Goal: Task Accomplishment & Management: Use online tool/utility

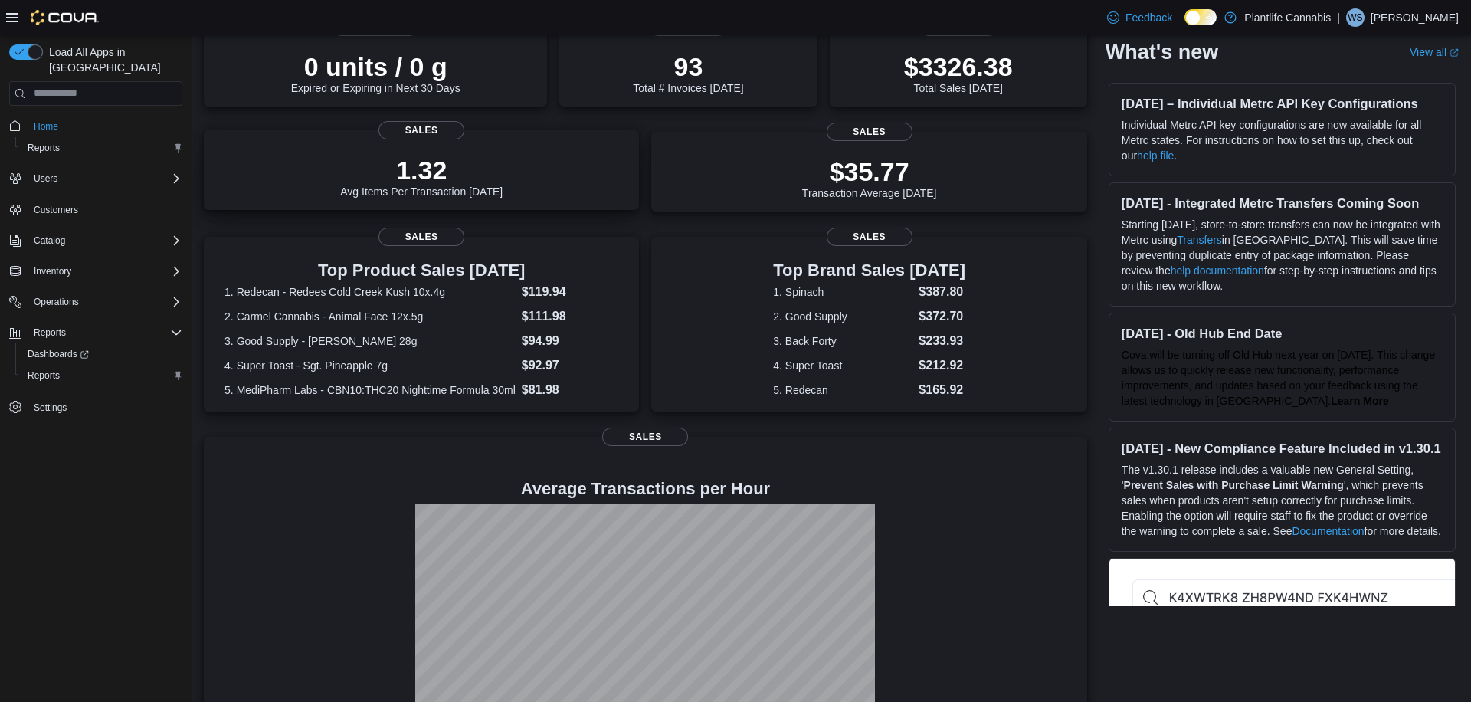
scroll to position [182, 0]
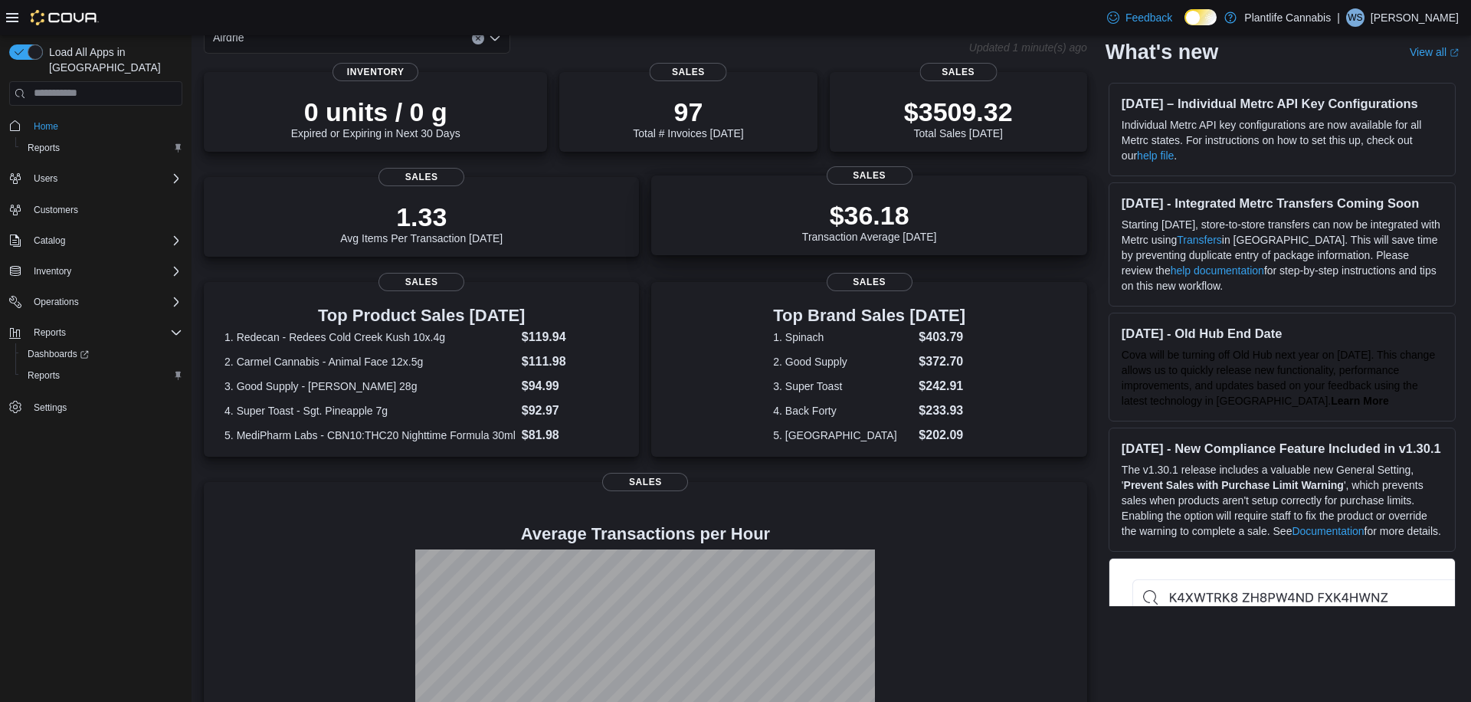
scroll to position [182, 0]
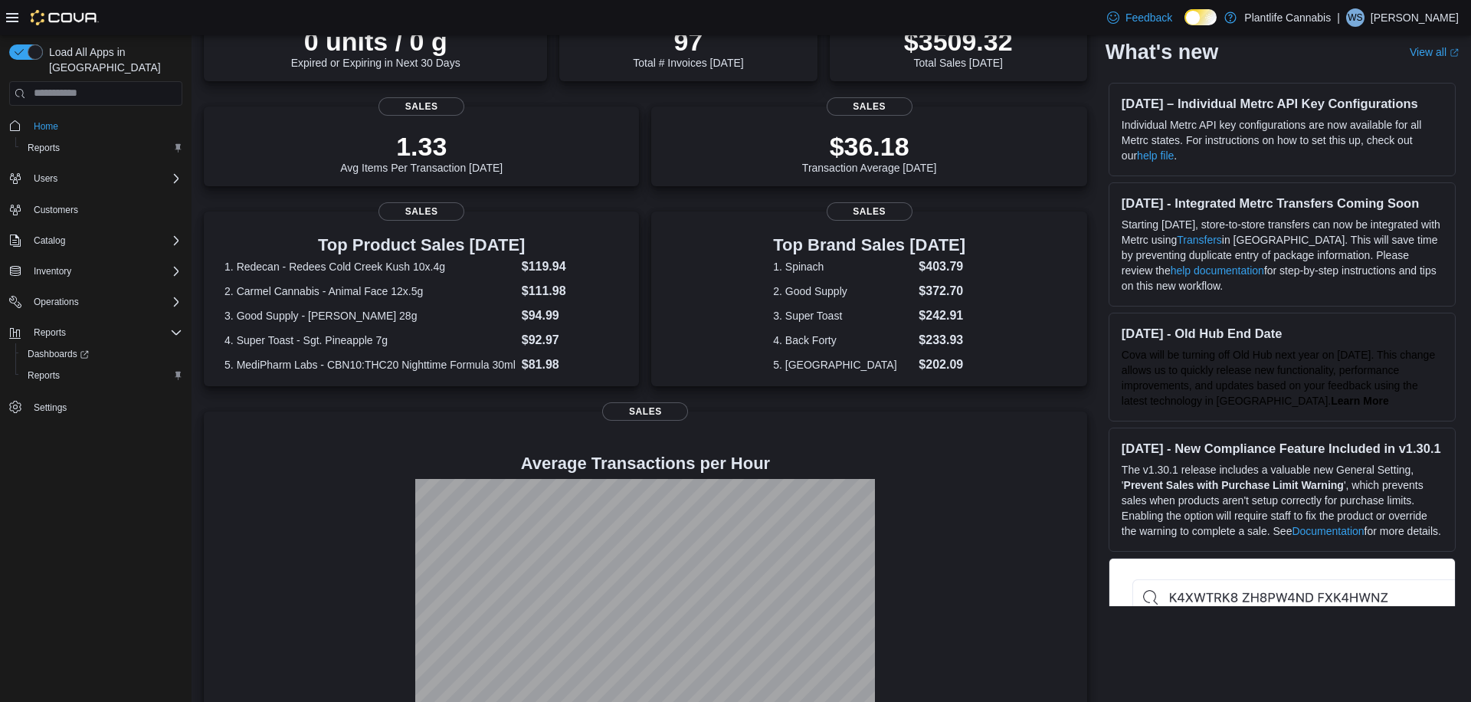
scroll to position [162, 0]
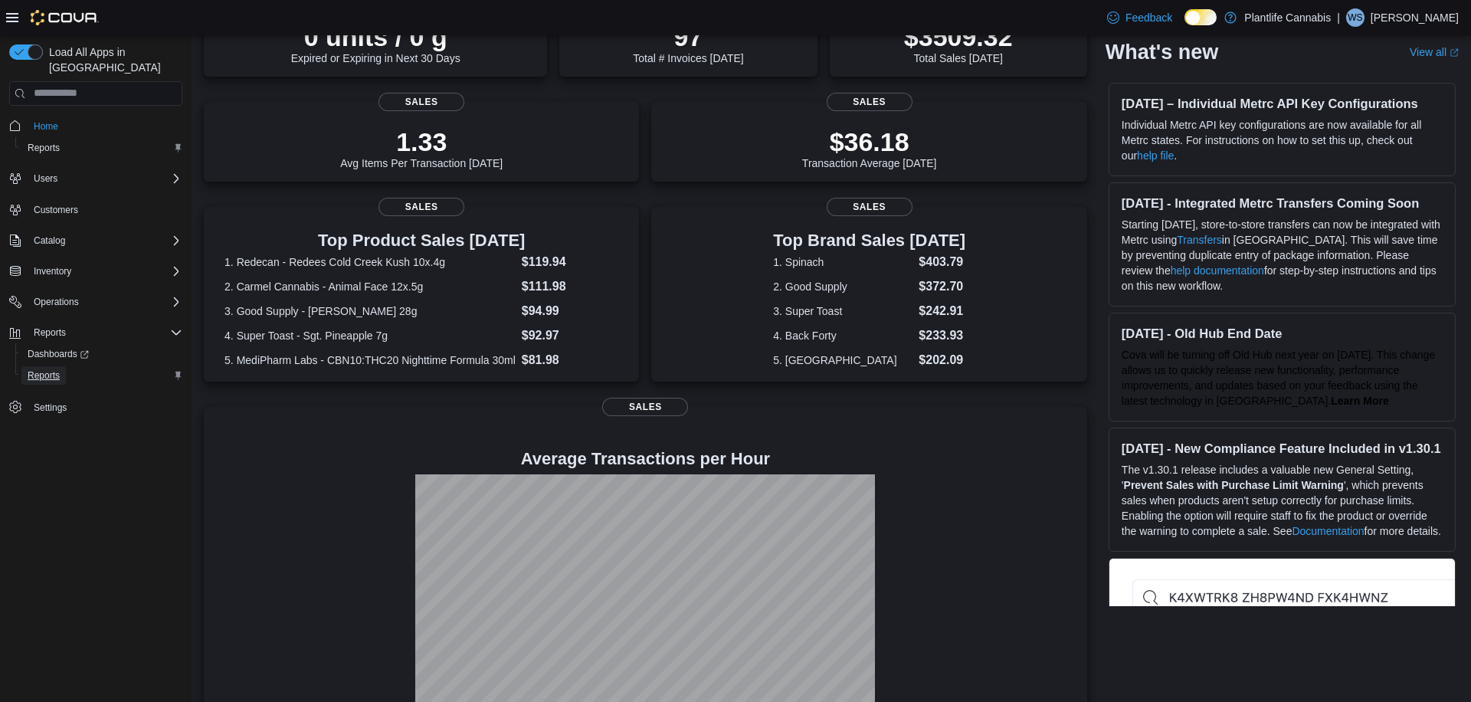
click at [47, 369] on span "Reports" at bounding box center [44, 375] width 32 height 12
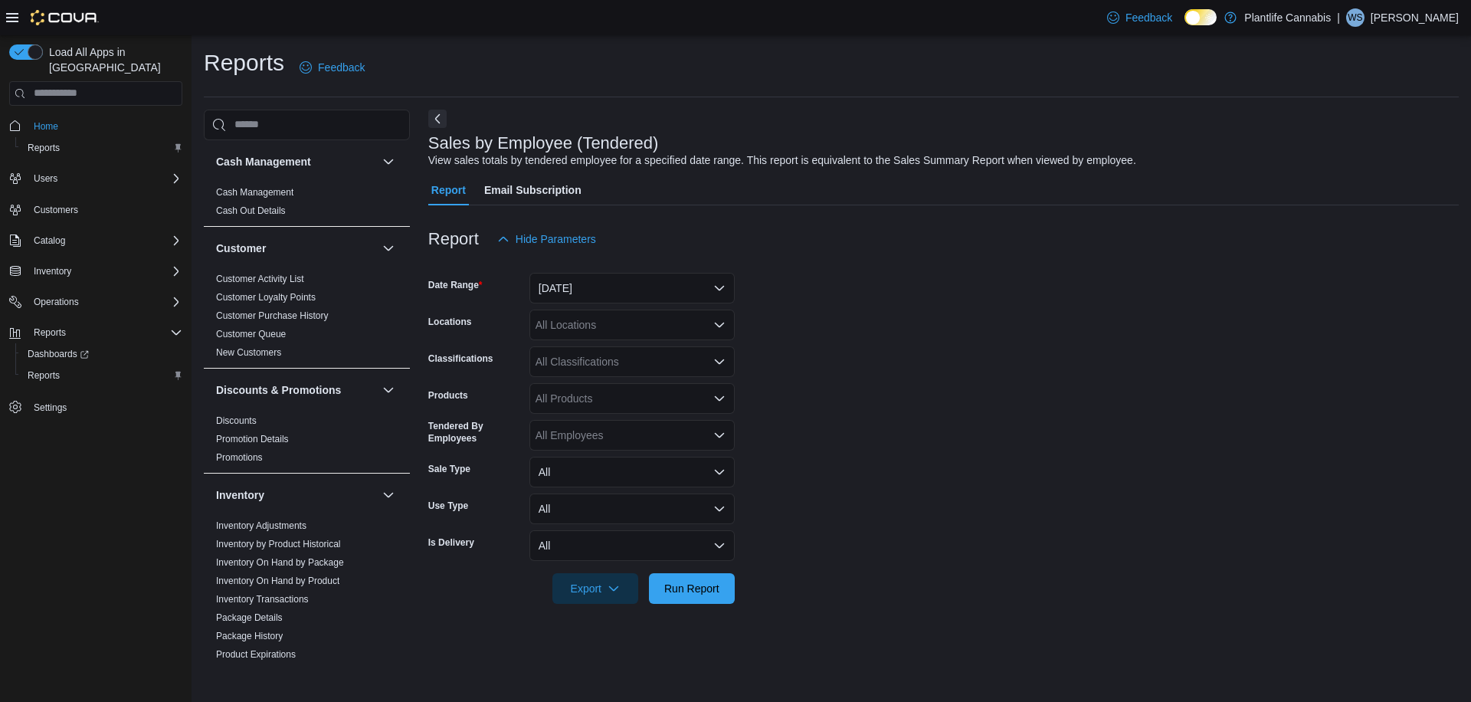
click at [690, 369] on div "All Classifications" at bounding box center [631, 361] width 205 height 31
type input "***"
click at [644, 389] on span "Accessory Group" at bounding box center [603, 387] width 82 height 15
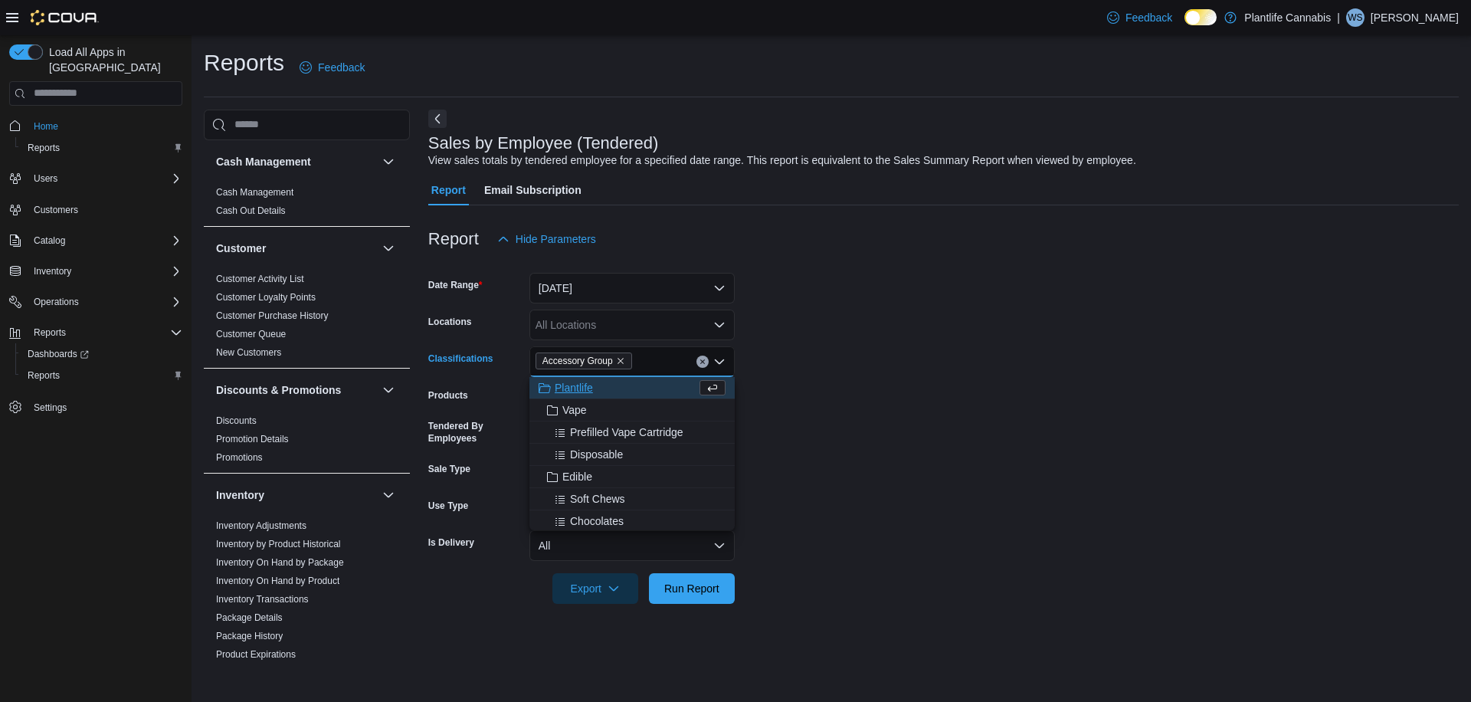
click at [620, 324] on div "All Locations" at bounding box center [631, 325] width 205 height 31
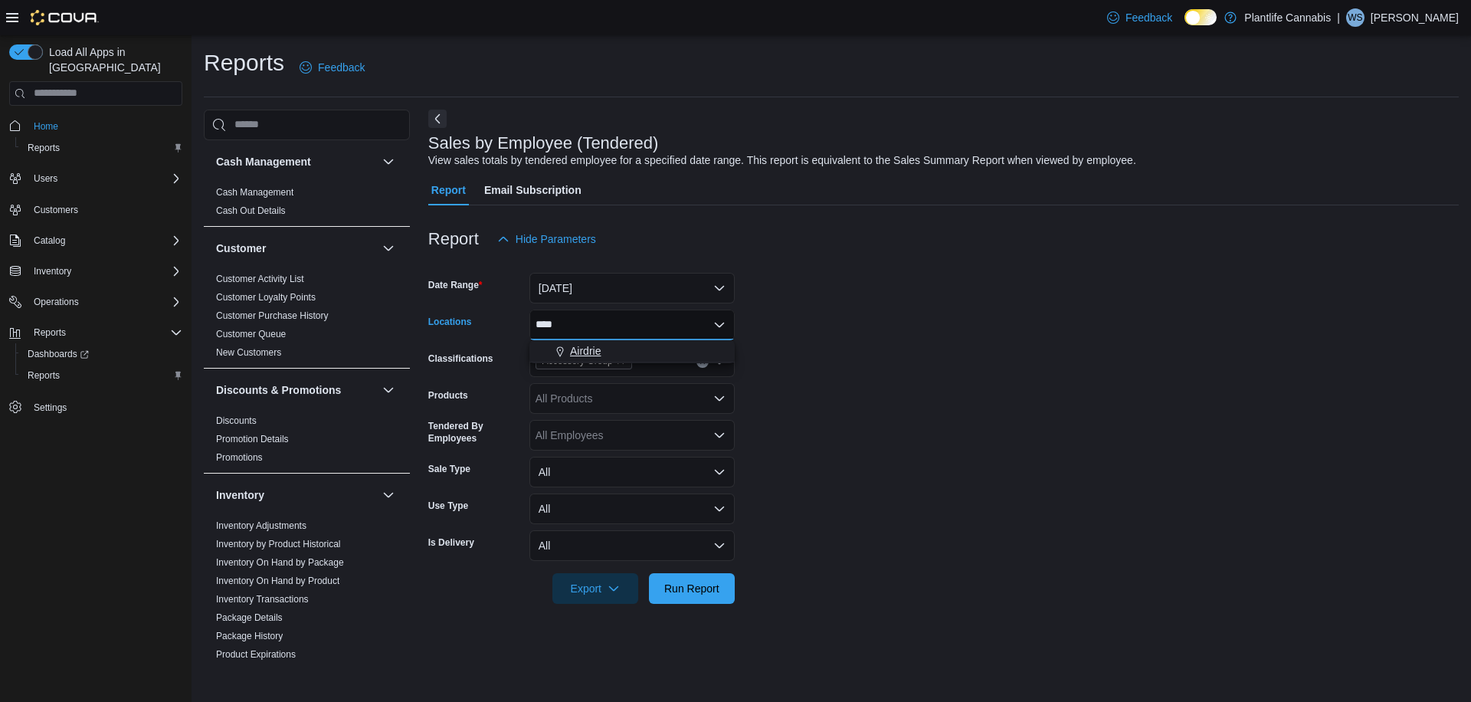
type input "****"
click at [618, 350] on div "Airdrie" at bounding box center [632, 350] width 187 height 15
click at [565, 290] on button "[DATE]" at bounding box center [631, 288] width 205 height 31
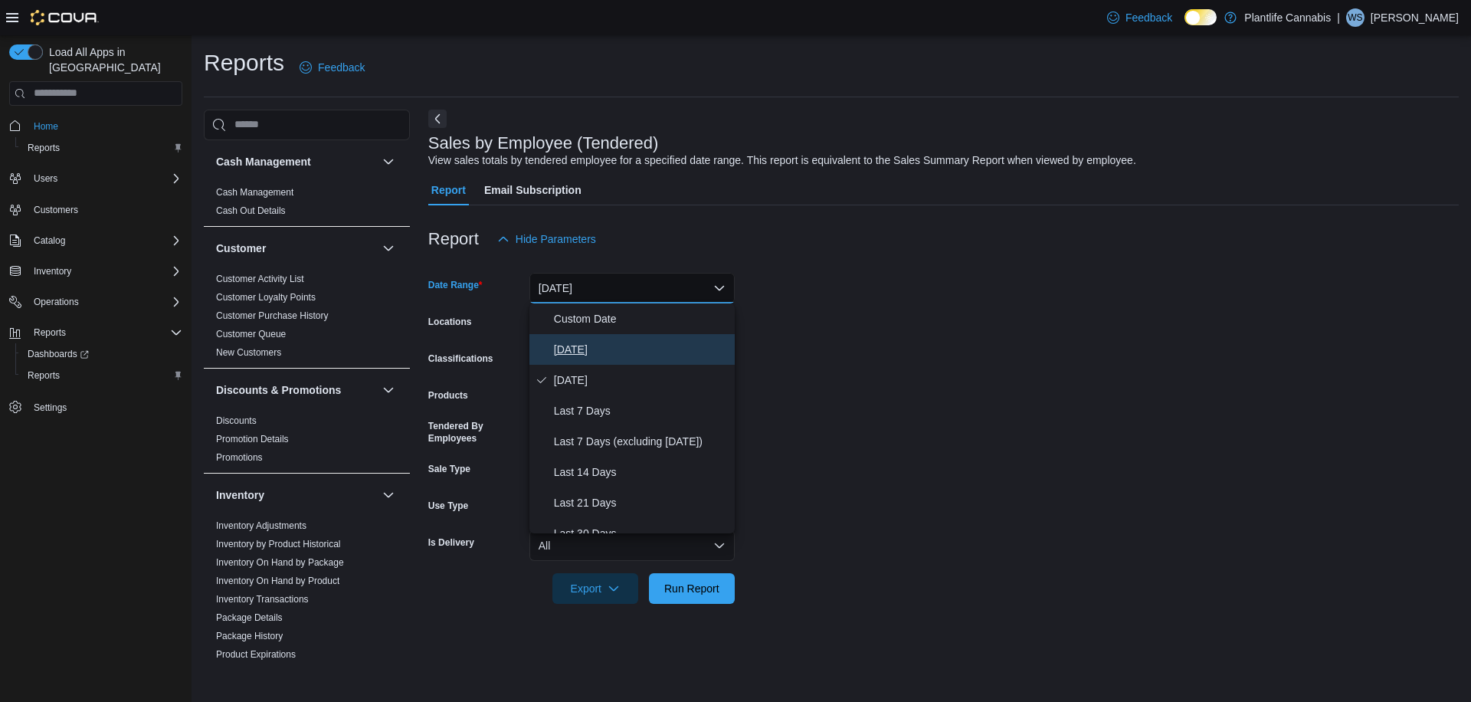
click at [551, 343] on button "[DATE]" at bounding box center [631, 349] width 205 height 31
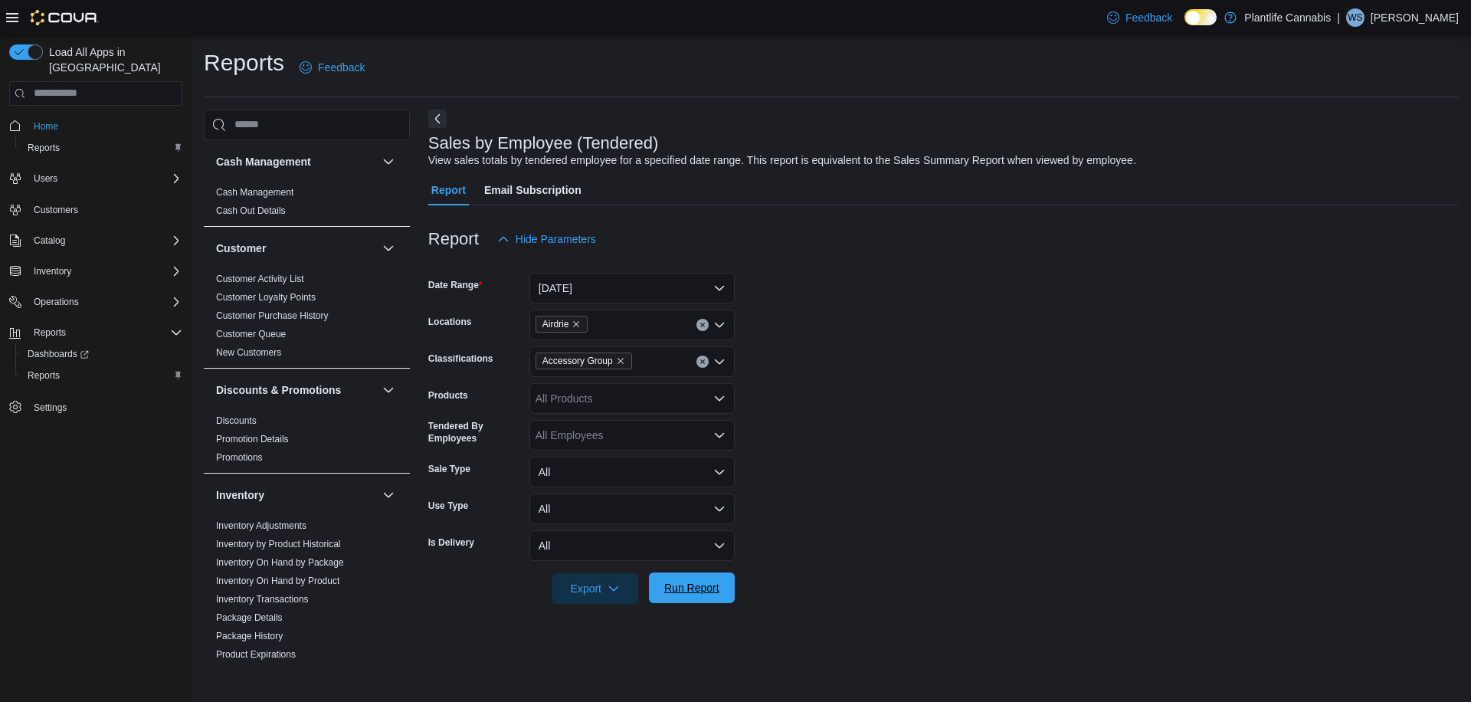
click at [693, 582] on span "Run Report" at bounding box center [691, 587] width 55 height 15
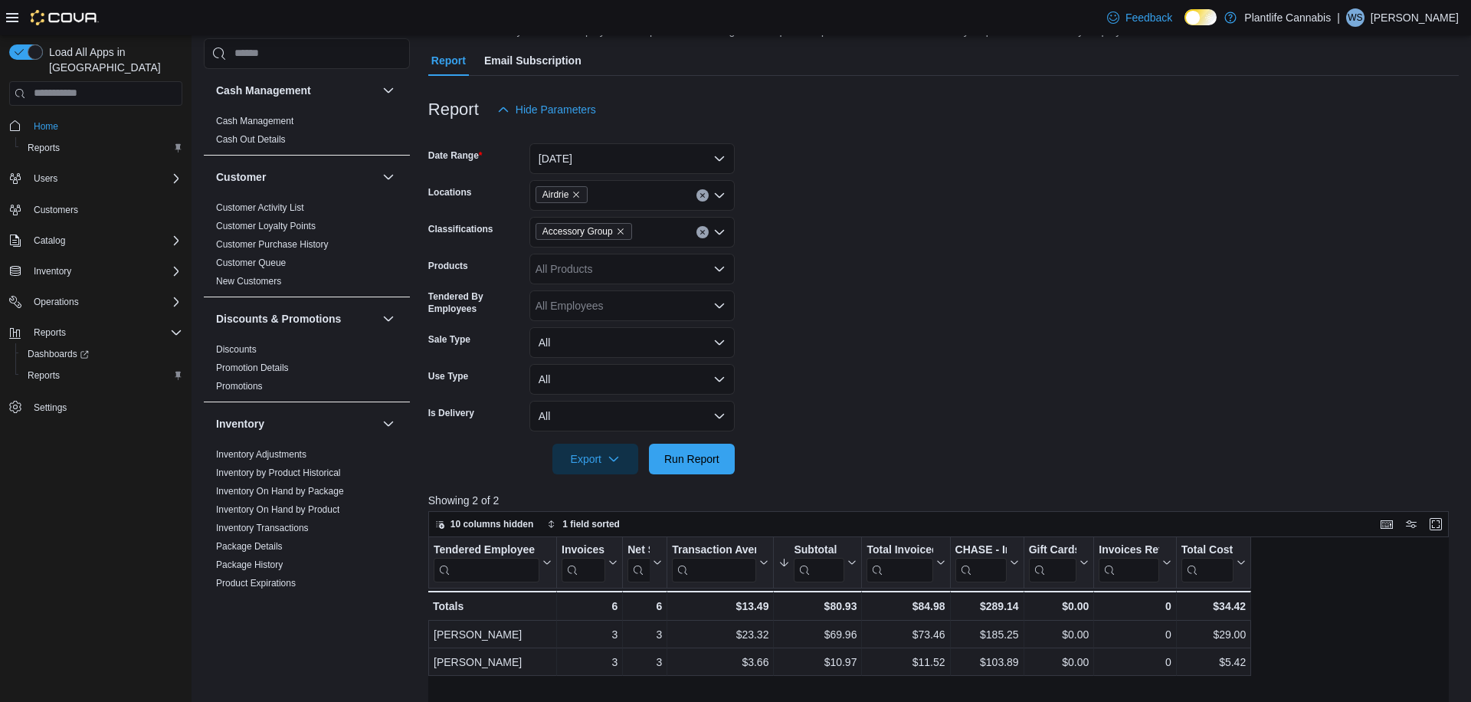
scroll to position [124, 0]
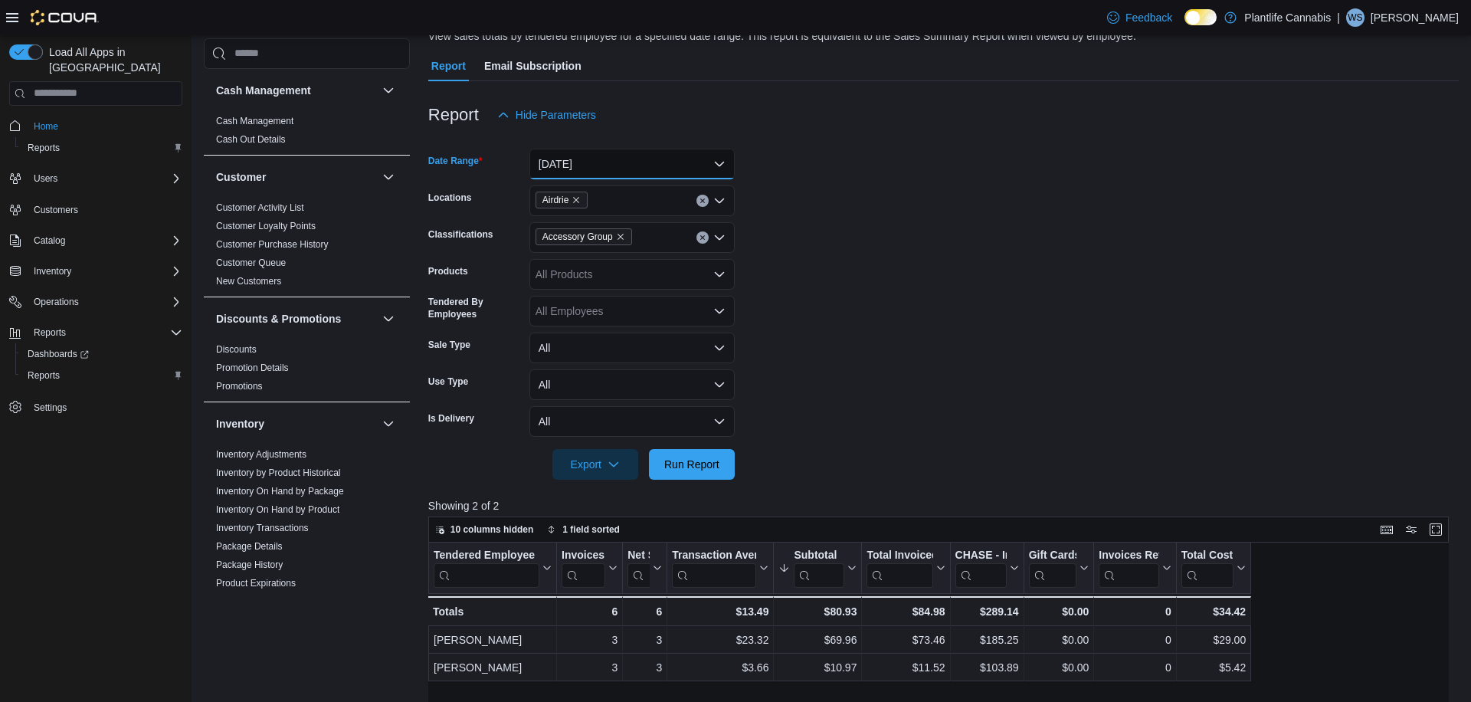
click at [596, 168] on button "[DATE]" at bounding box center [631, 164] width 205 height 31
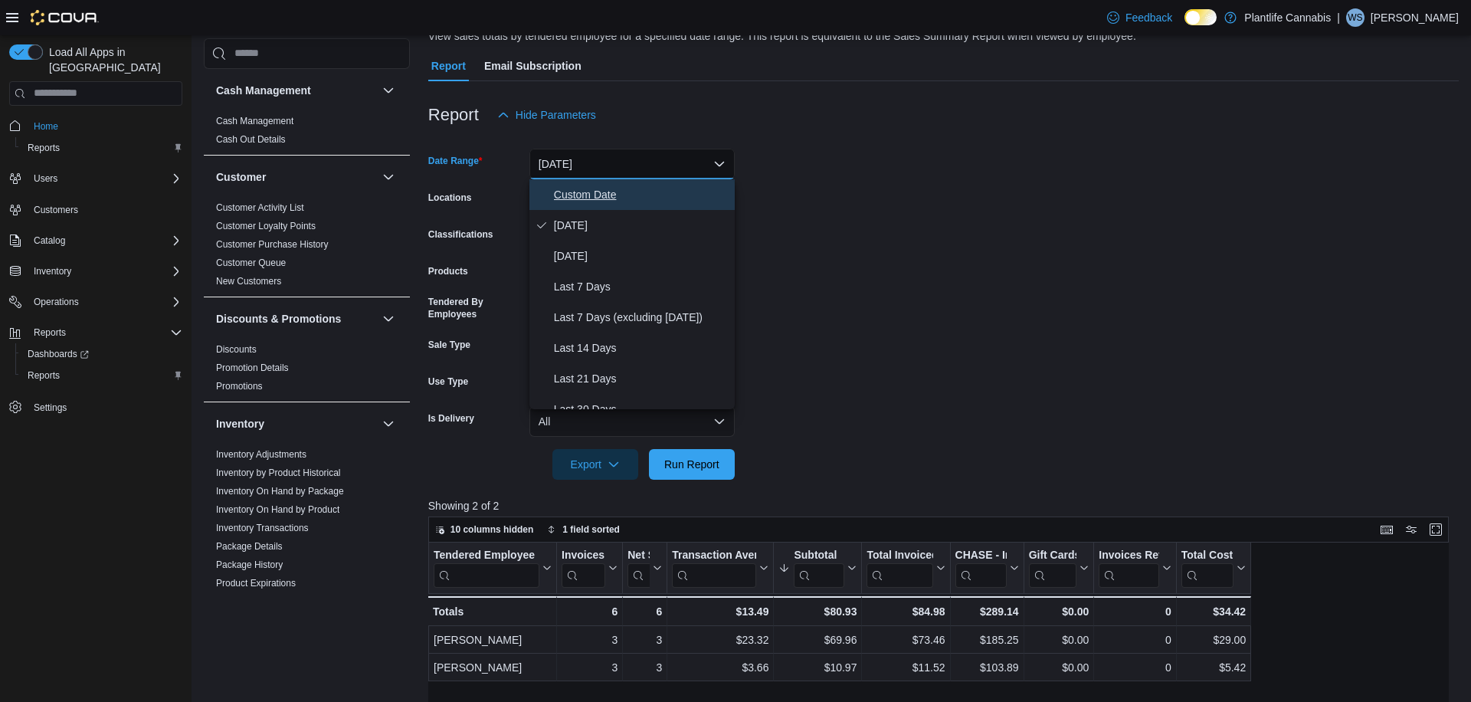
click at [580, 189] on span "Custom Date" at bounding box center [641, 194] width 175 height 18
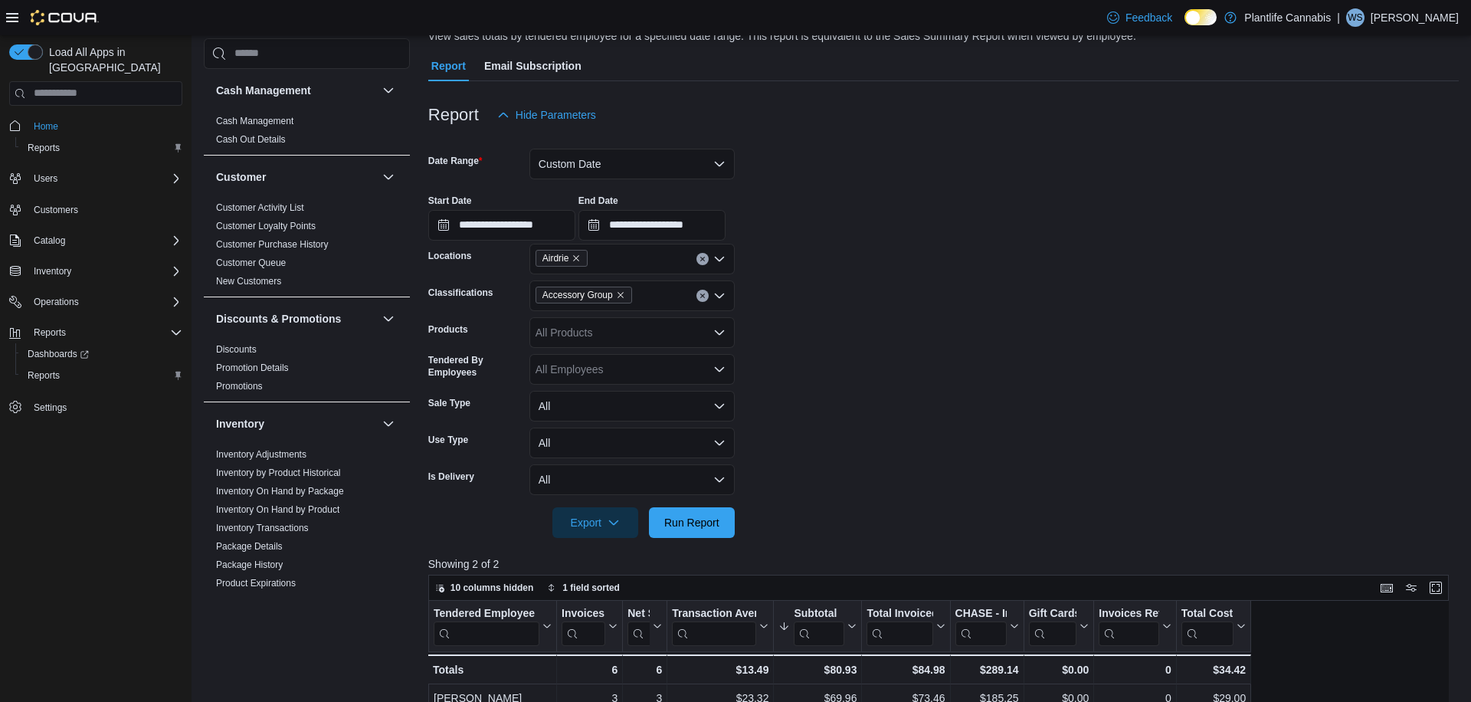
drag, startPoint x: 448, startPoint y: 246, endPoint x: 459, endPoint y: 224, distance: 24.0
click at [448, 246] on div "Locations" at bounding box center [475, 259] width 95 height 31
click at [459, 224] on input "**********" at bounding box center [501, 225] width 147 height 31
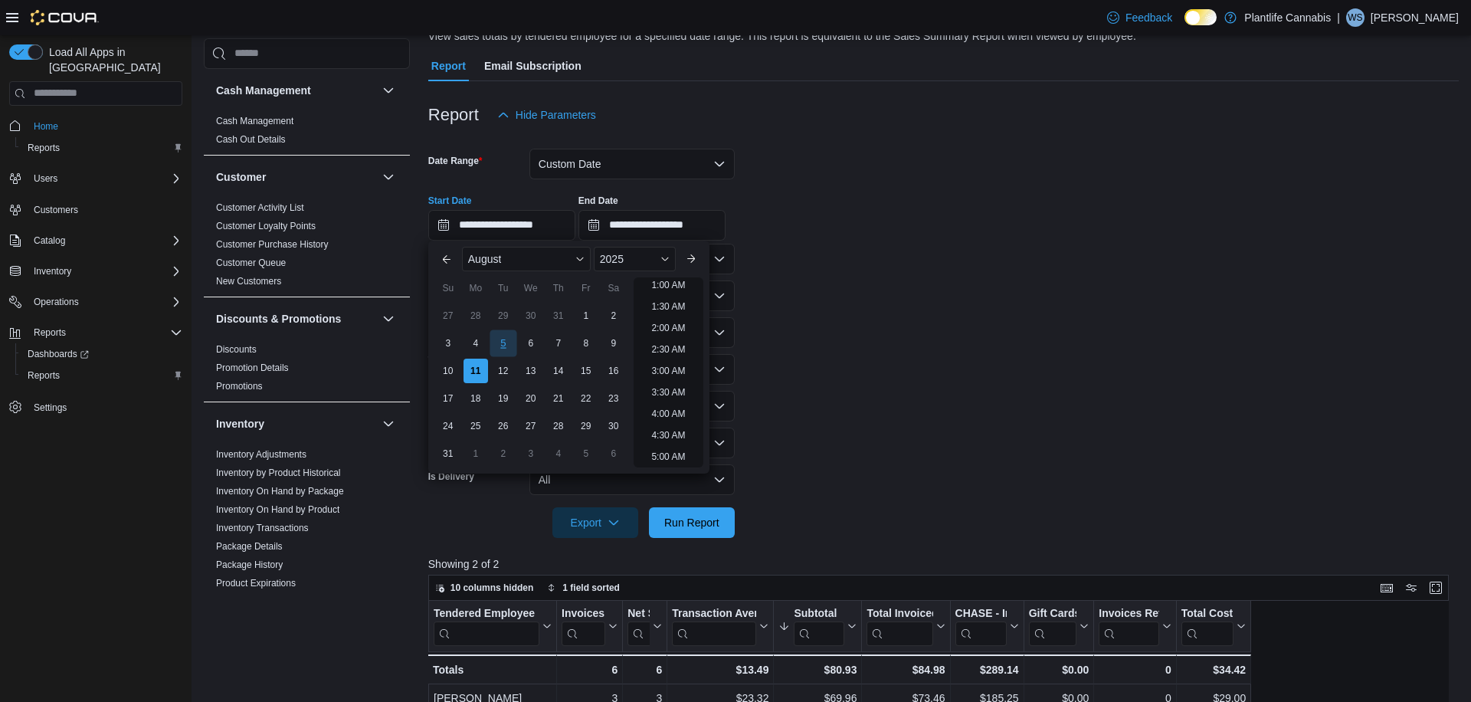
click at [500, 342] on div "5" at bounding box center [503, 342] width 27 height 27
click at [981, 303] on form "**********" at bounding box center [943, 334] width 1030 height 408
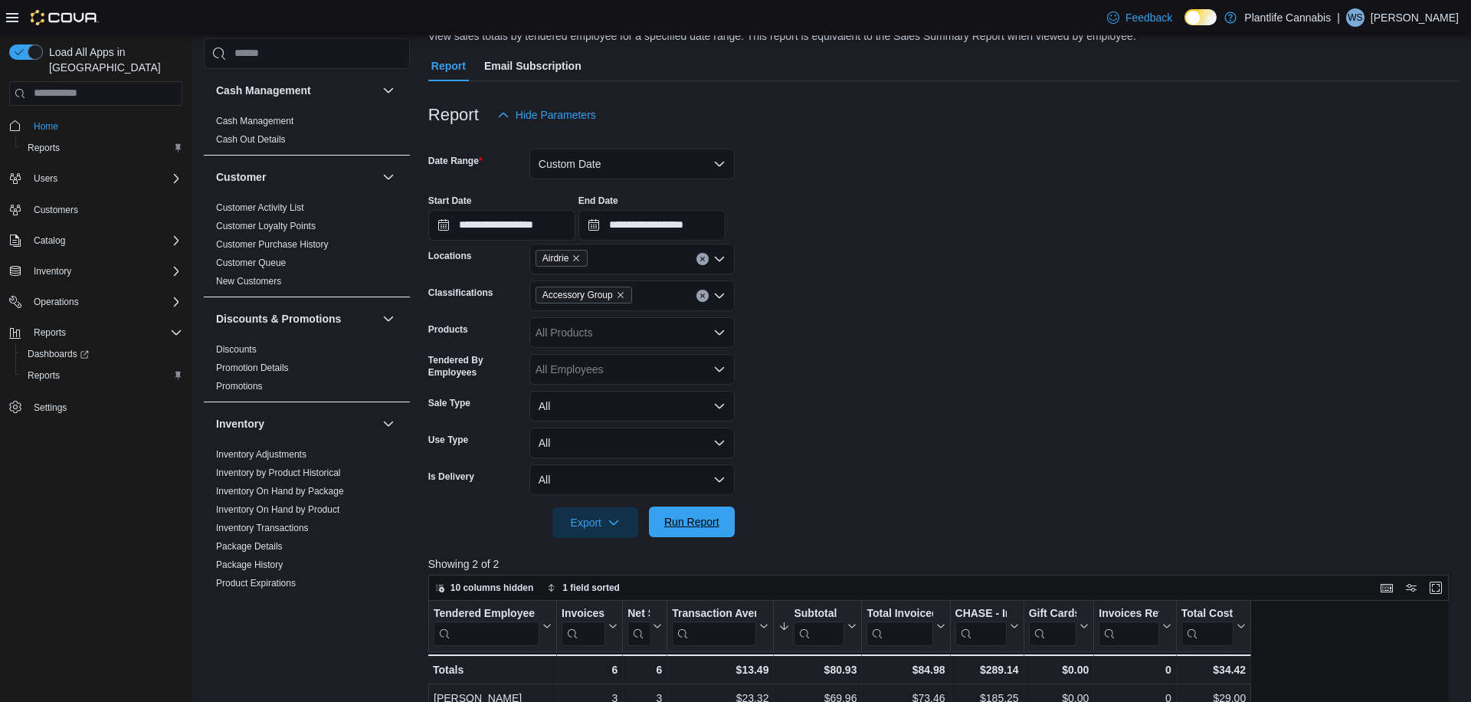
click at [716, 530] on span "Run Report" at bounding box center [691, 521] width 67 height 31
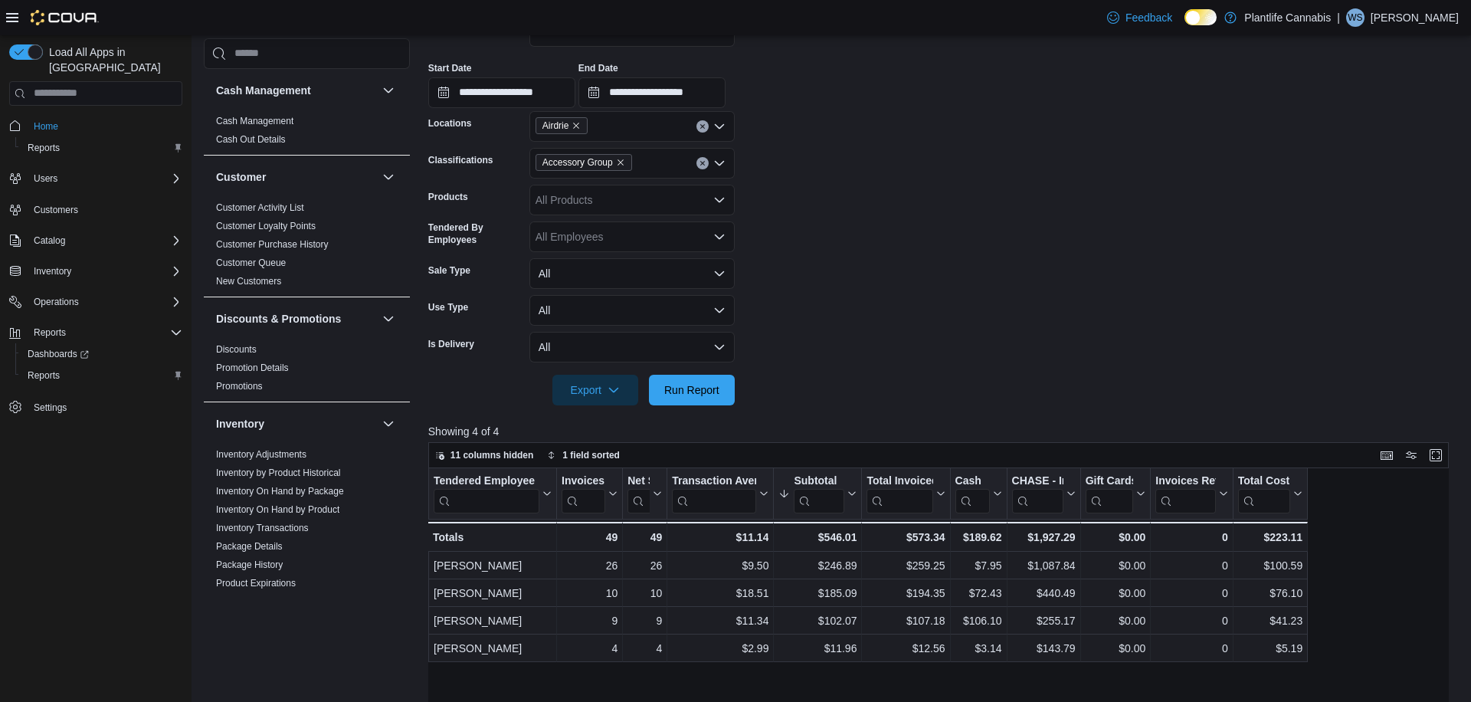
scroll to position [247, 0]
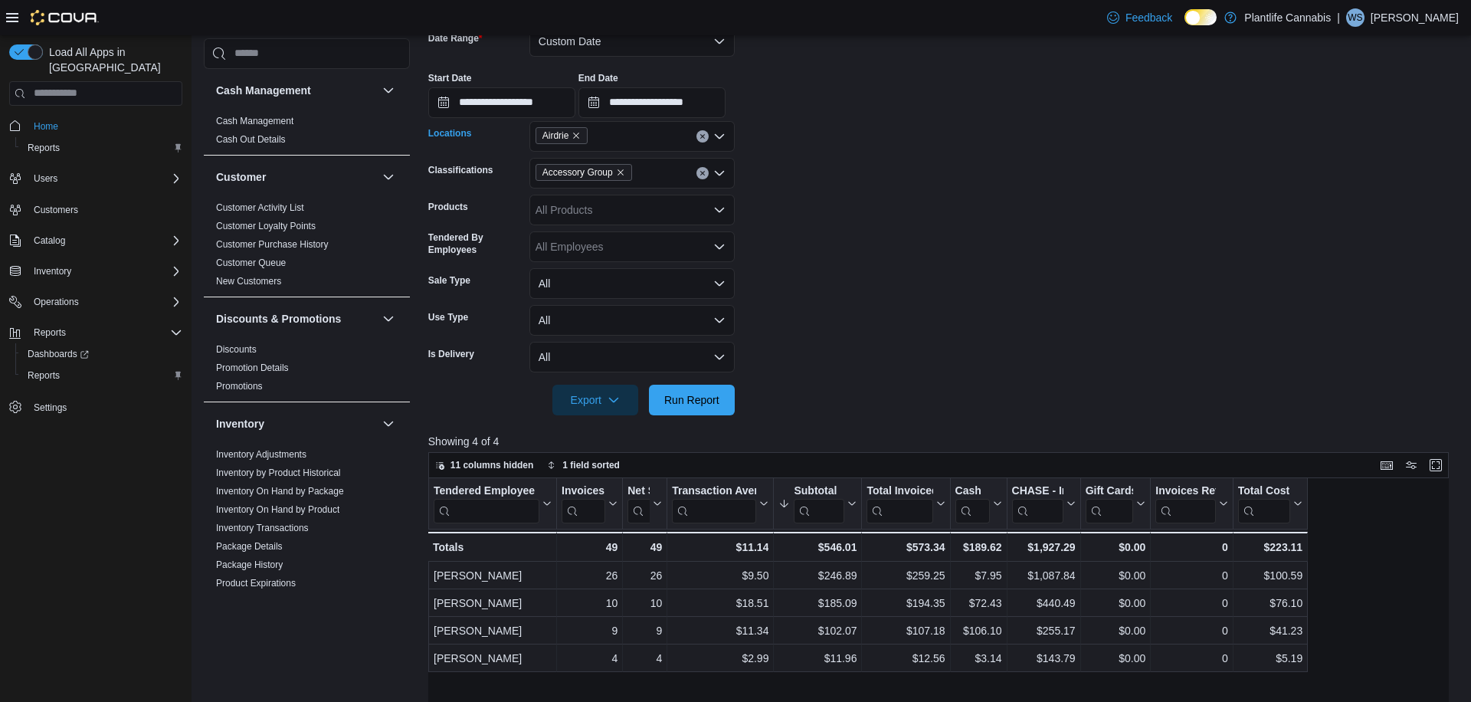
click at [706, 139] on button "Clear input" at bounding box center [702, 136] width 12 height 12
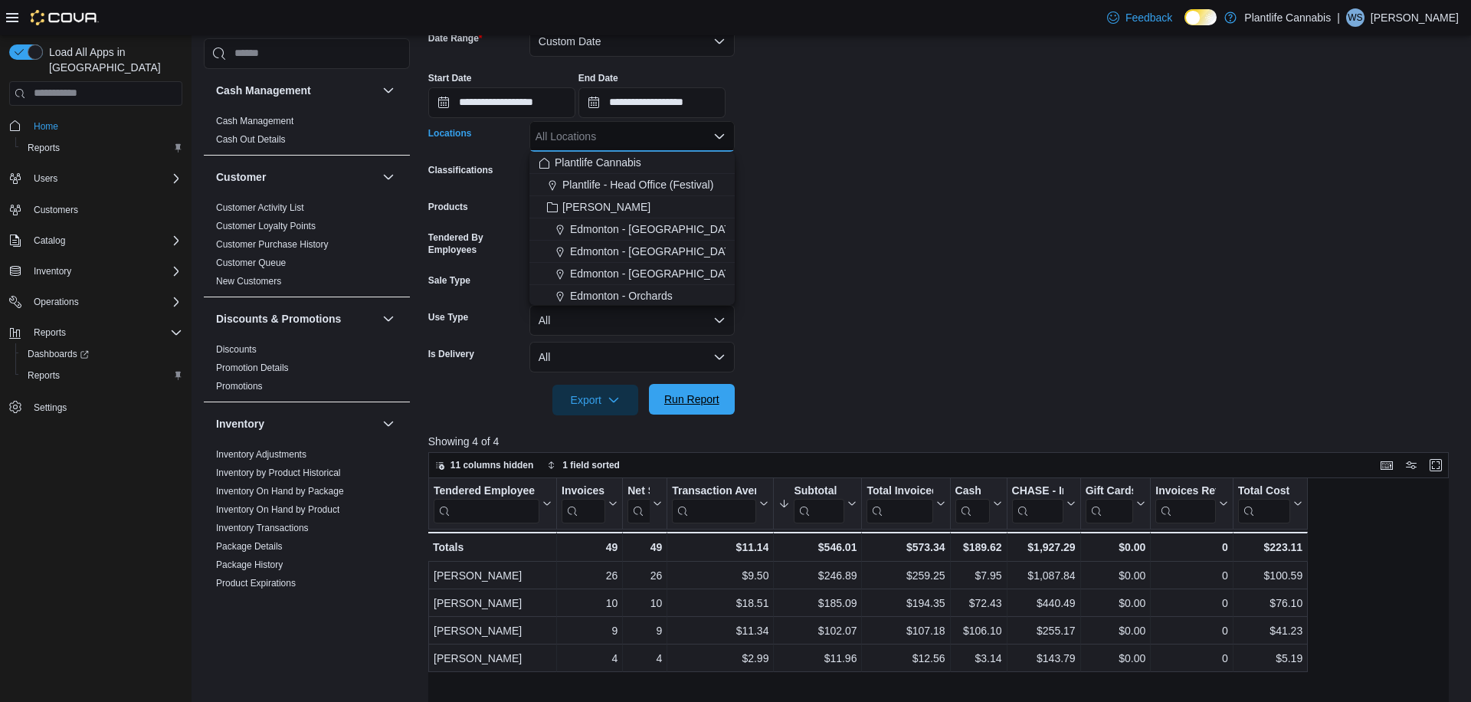
click at [687, 395] on span "Run Report" at bounding box center [691, 399] width 55 height 15
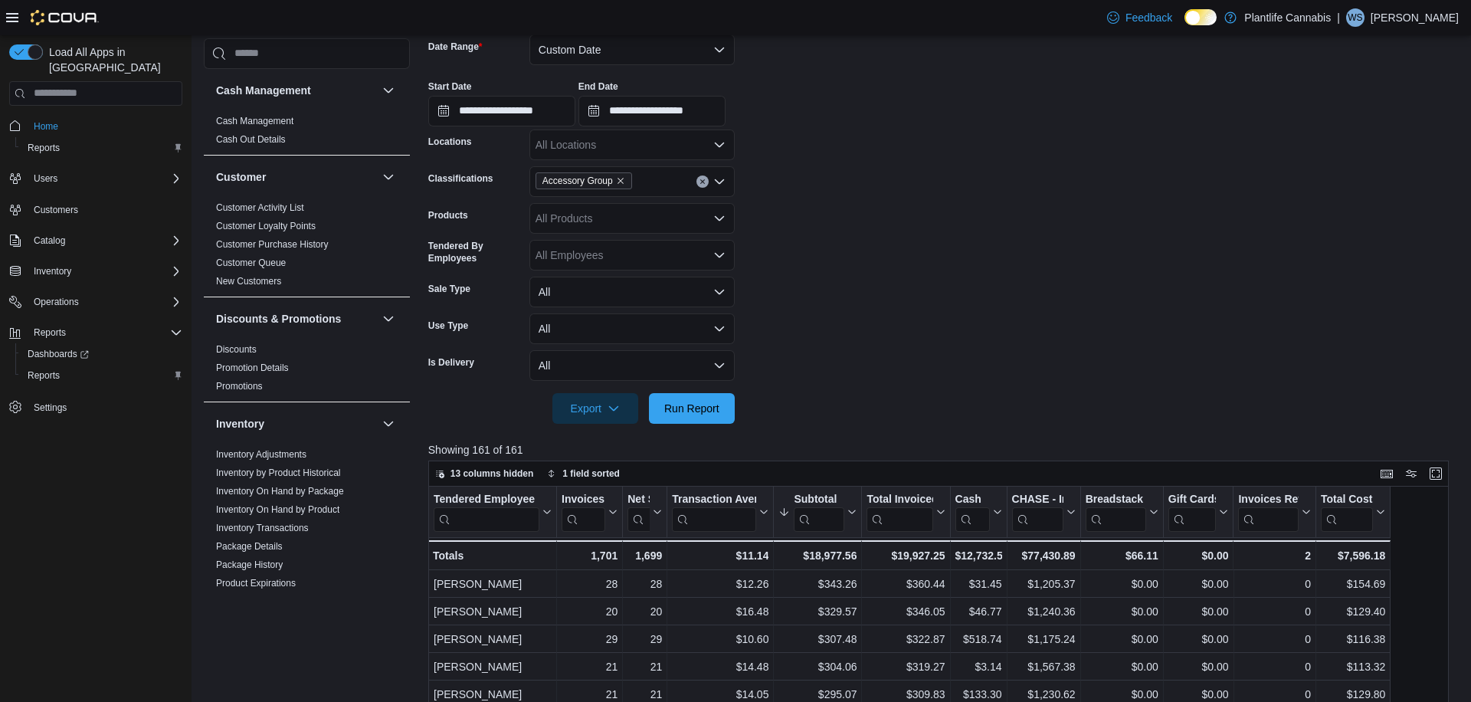
scroll to position [268, 0]
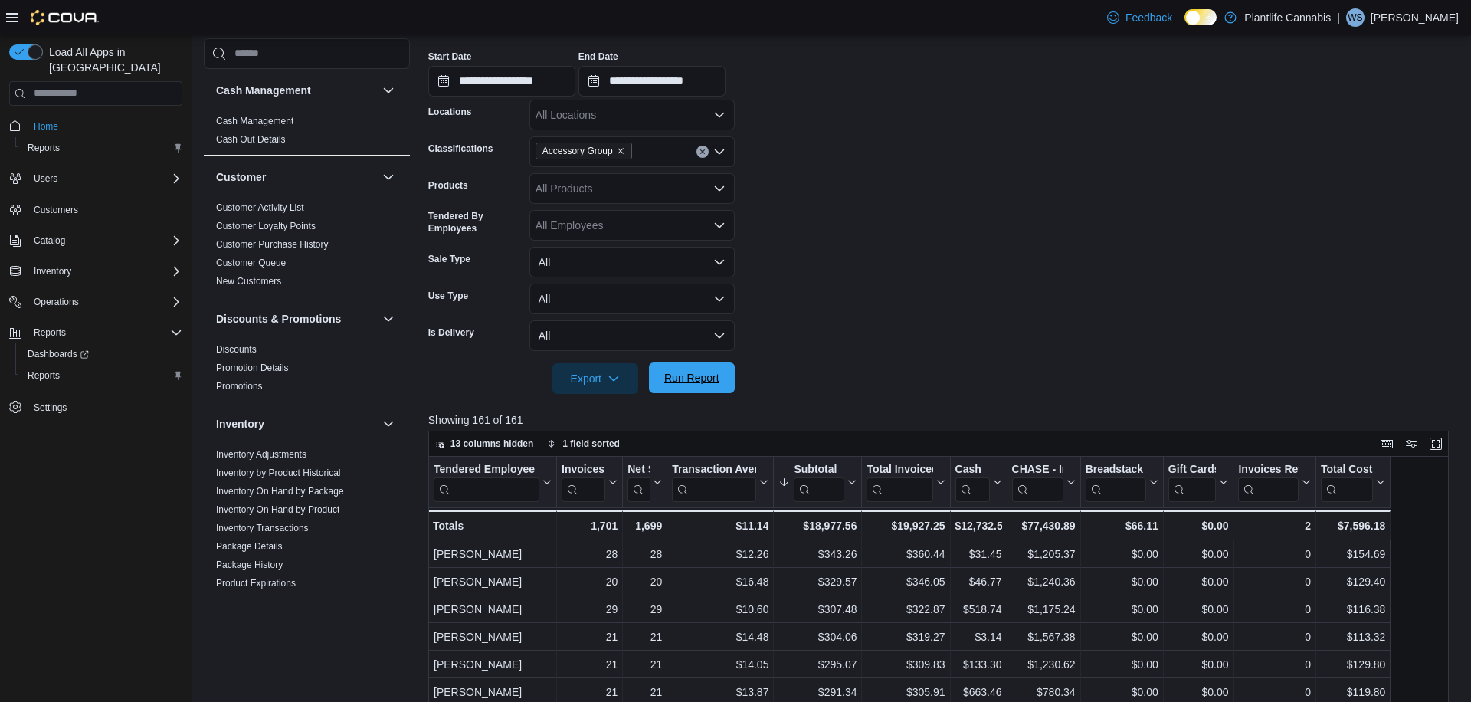
click at [729, 379] on button "Run Report" at bounding box center [692, 377] width 86 height 31
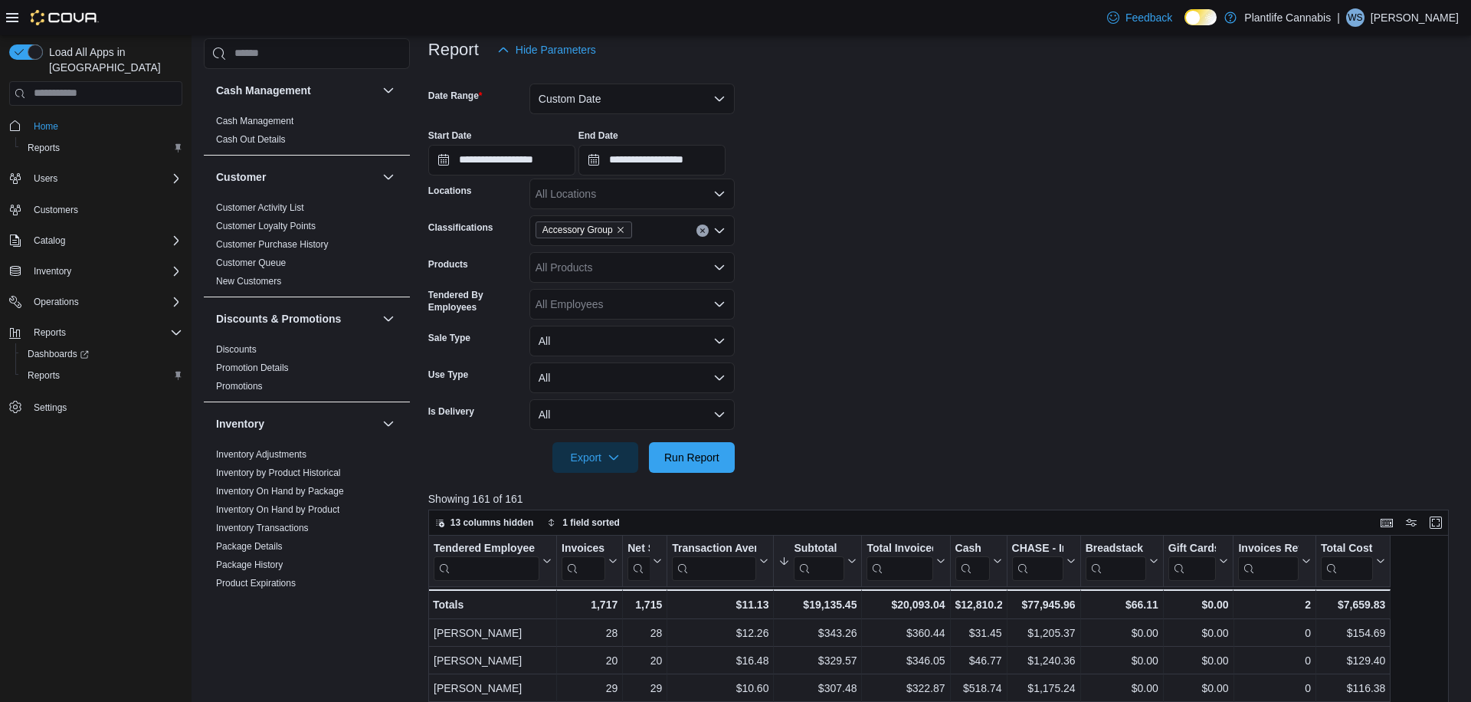
scroll to position [170, 0]
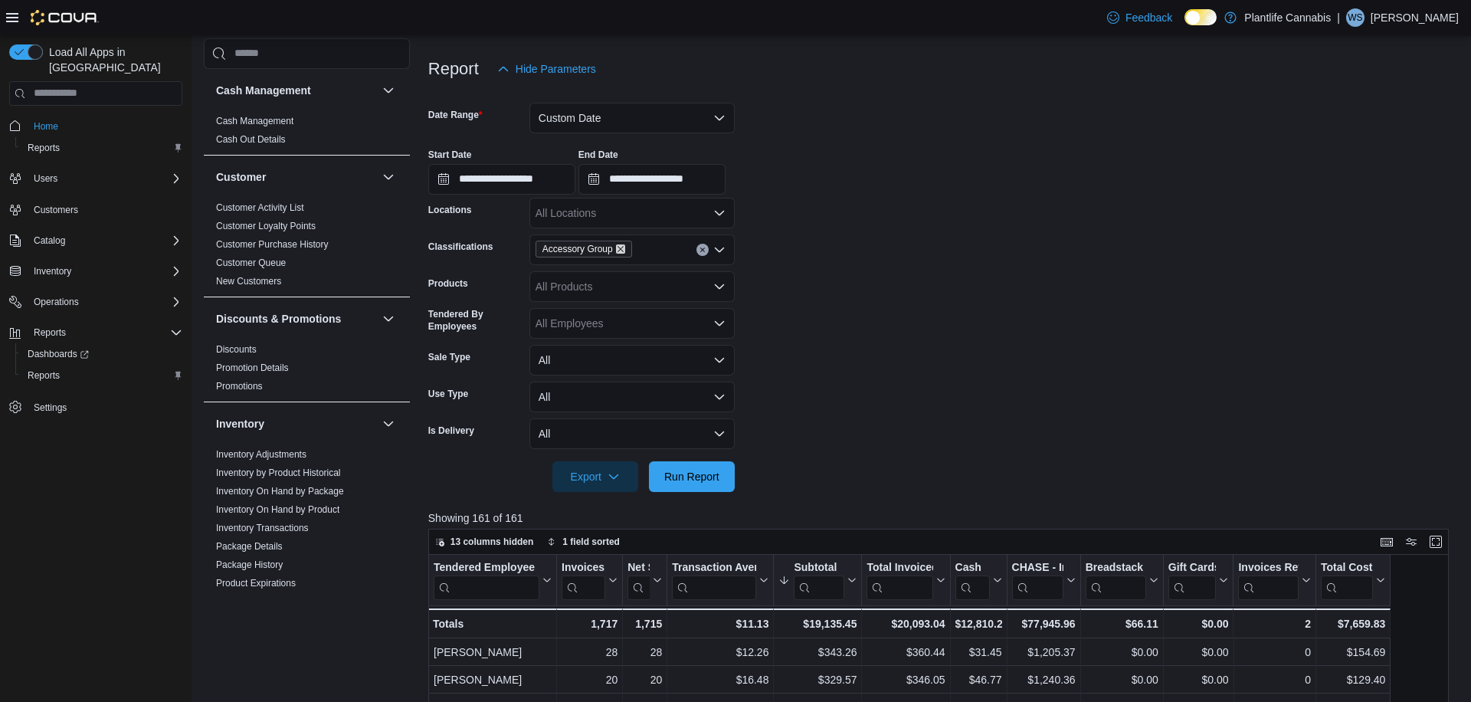
click at [625, 251] on icon "Remove Accessory Group from selection in this group" at bounding box center [620, 248] width 9 height 9
click at [692, 481] on span "Run Report" at bounding box center [691, 475] width 55 height 15
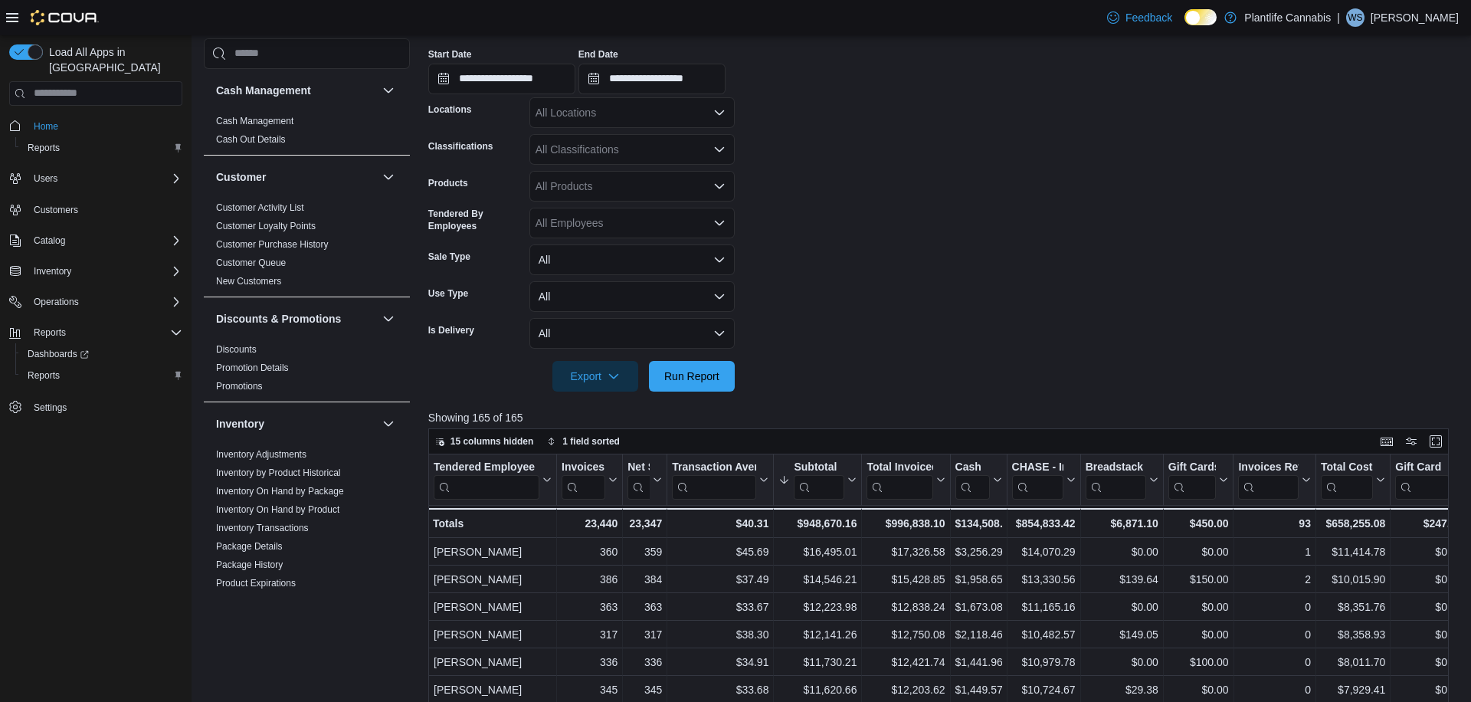
scroll to position [276, 0]
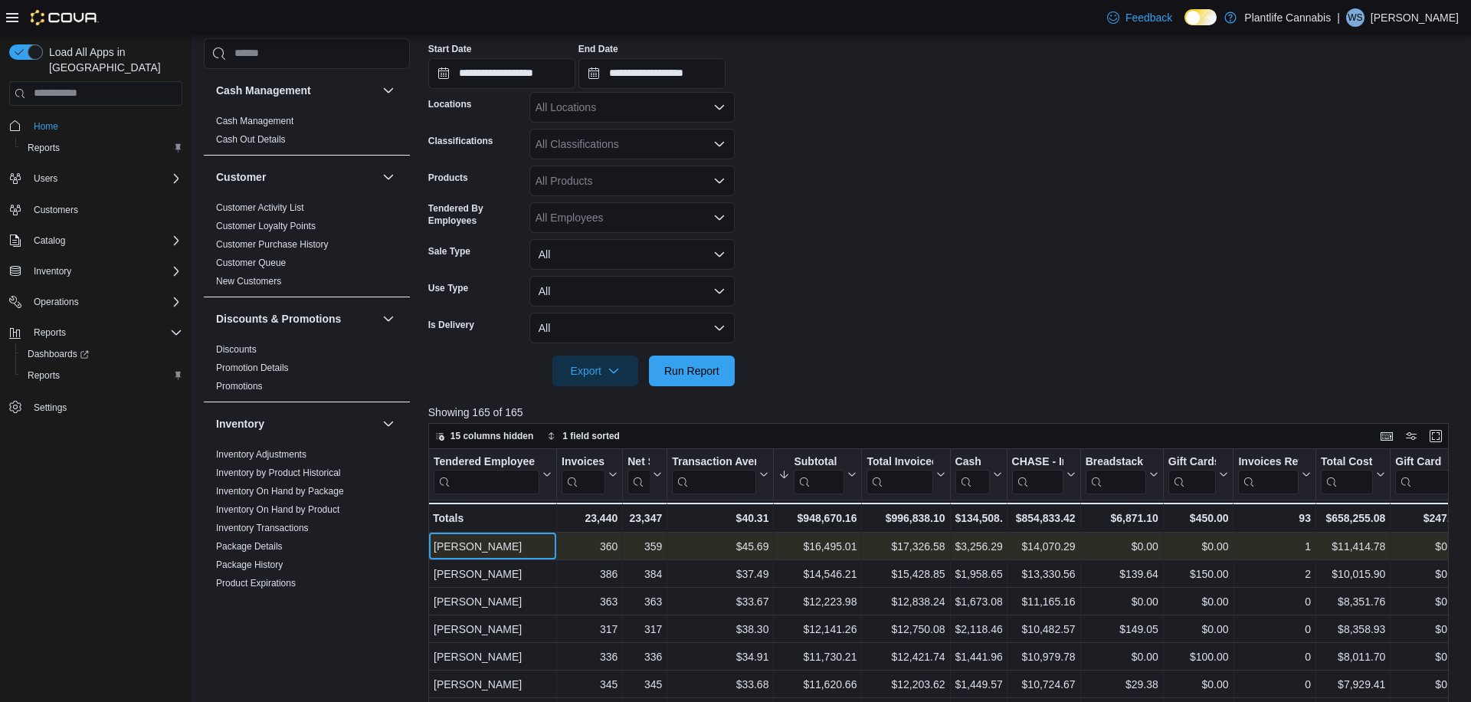
click at [472, 547] on div "[PERSON_NAME]" at bounding box center [493, 546] width 118 height 18
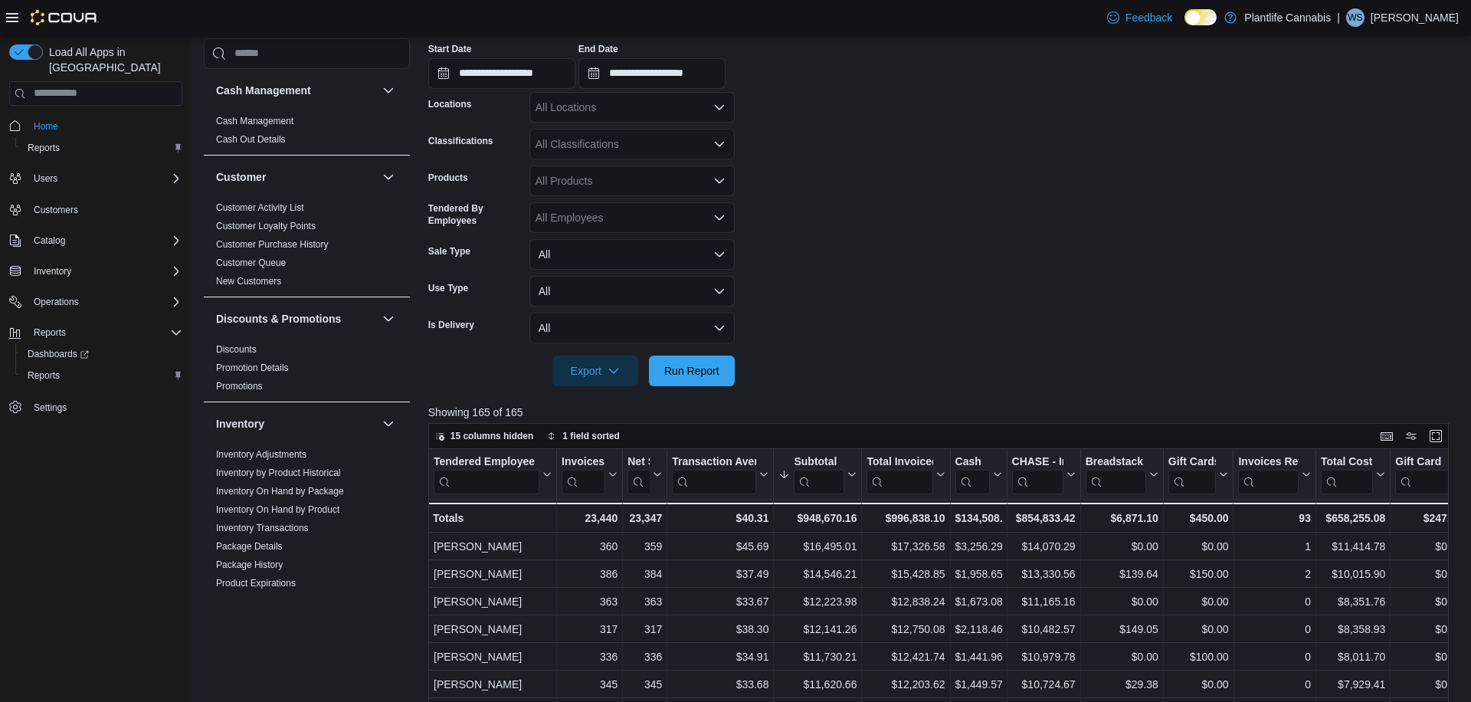
click at [942, 257] on form "**********" at bounding box center [943, 183] width 1030 height 408
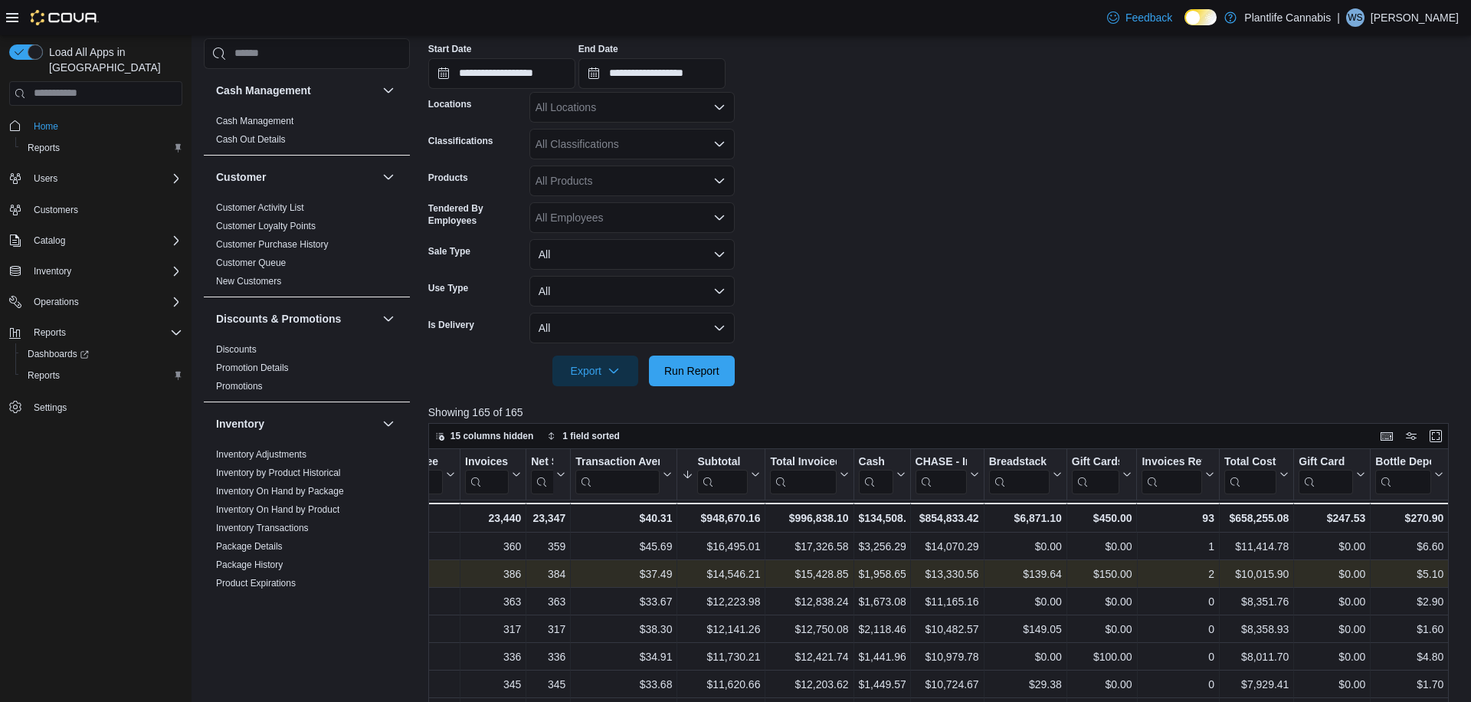
scroll to position [0, 0]
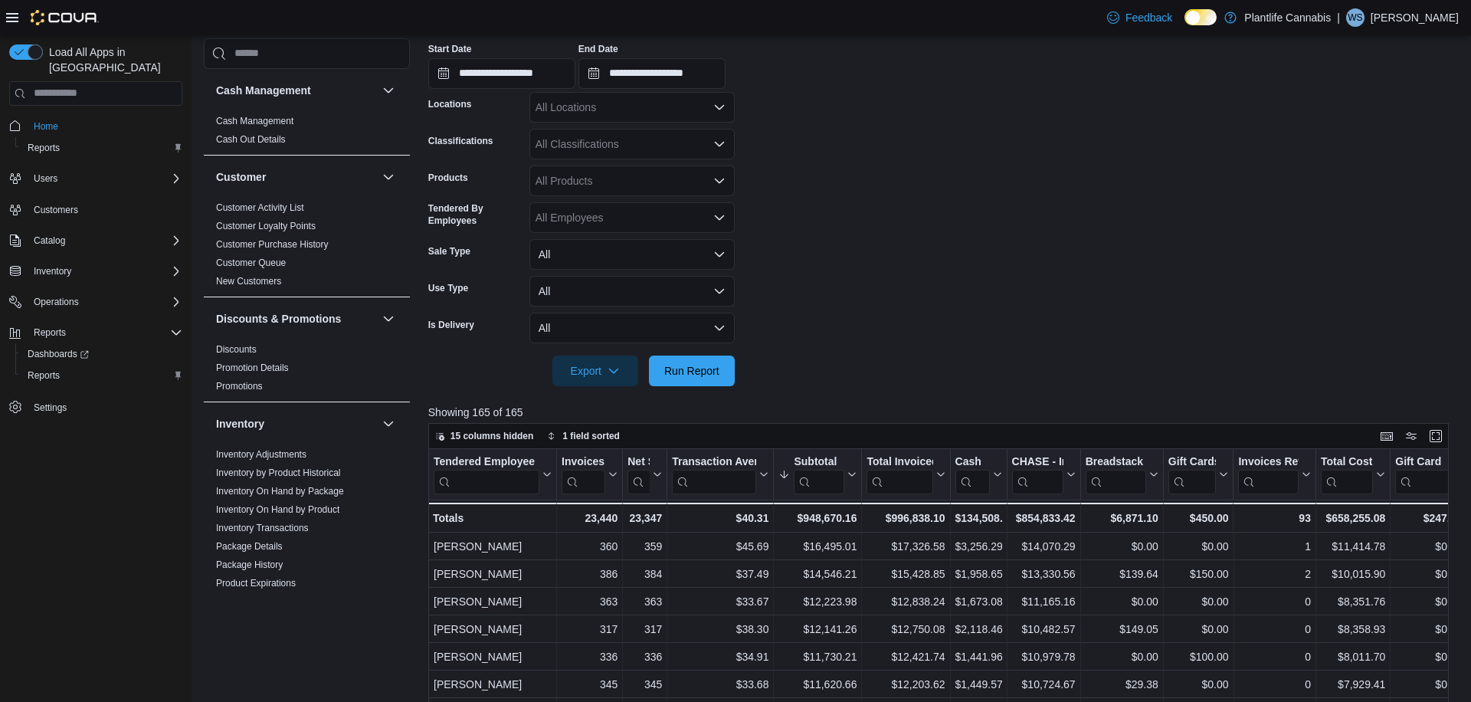
click at [621, 112] on div "All Locations" at bounding box center [631, 107] width 205 height 31
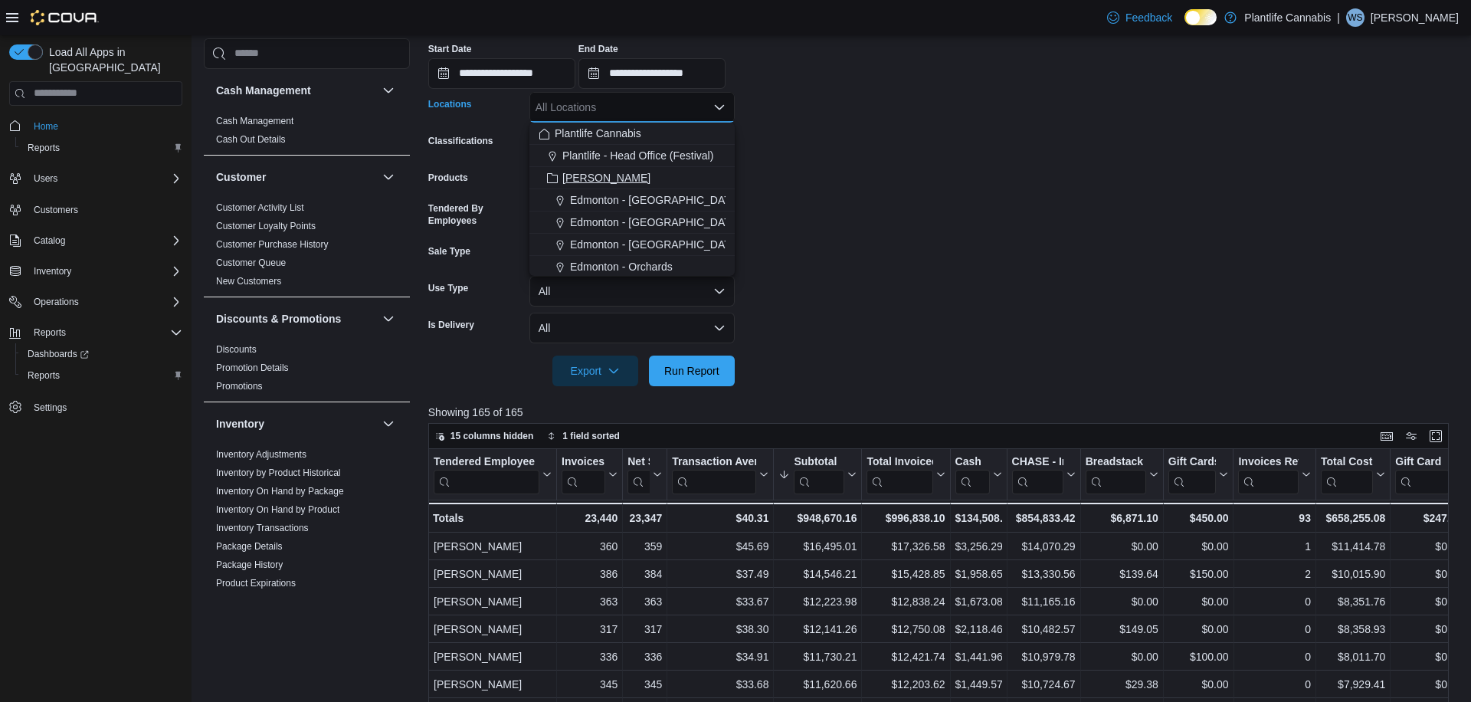
click at [615, 183] on div "[PERSON_NAME]" at bounding box center [632, 177] width 187 height 15
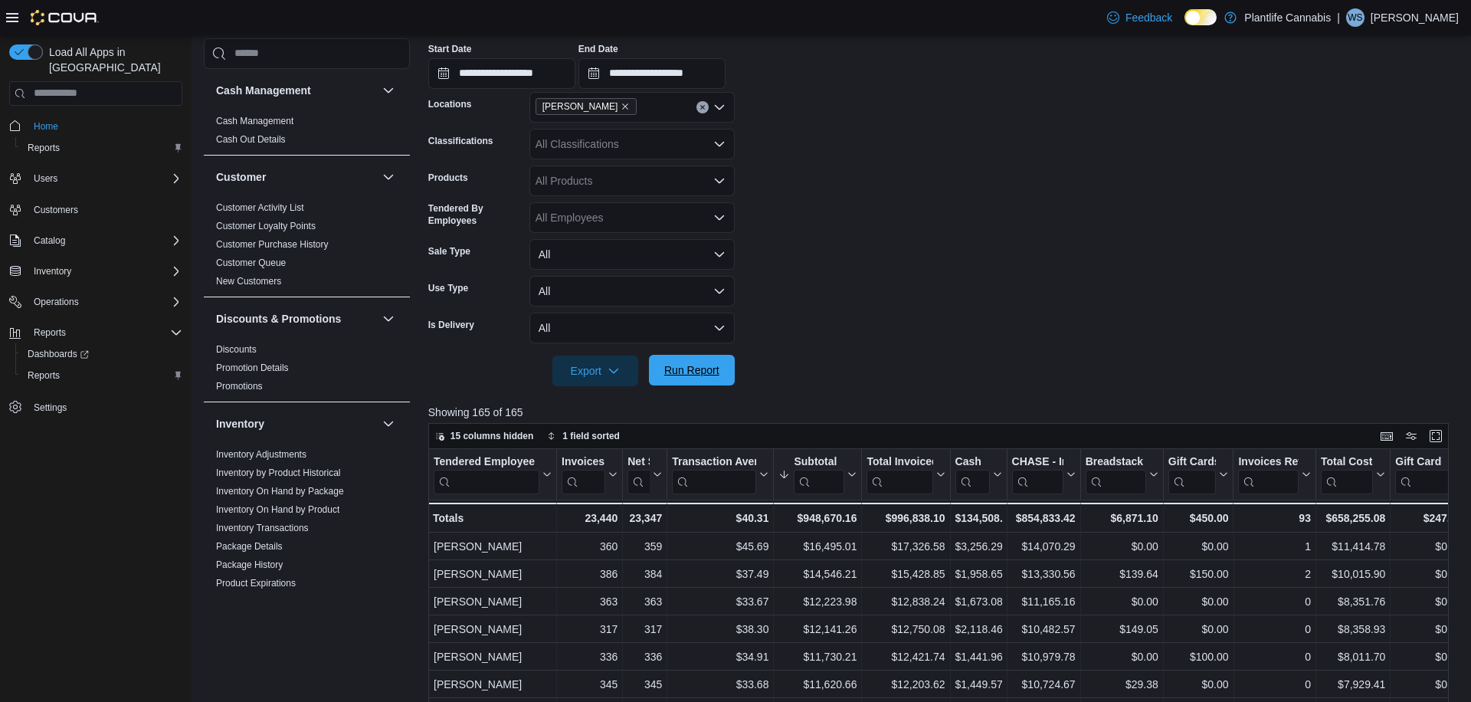
click at [700, 366] on span "Run Report" at bounding box center [691, 369] width 55 height 15
click at [623, 106] on icon "Remove Ashton from selection in this group" at bounding box center [626, 106] width 6 height 6
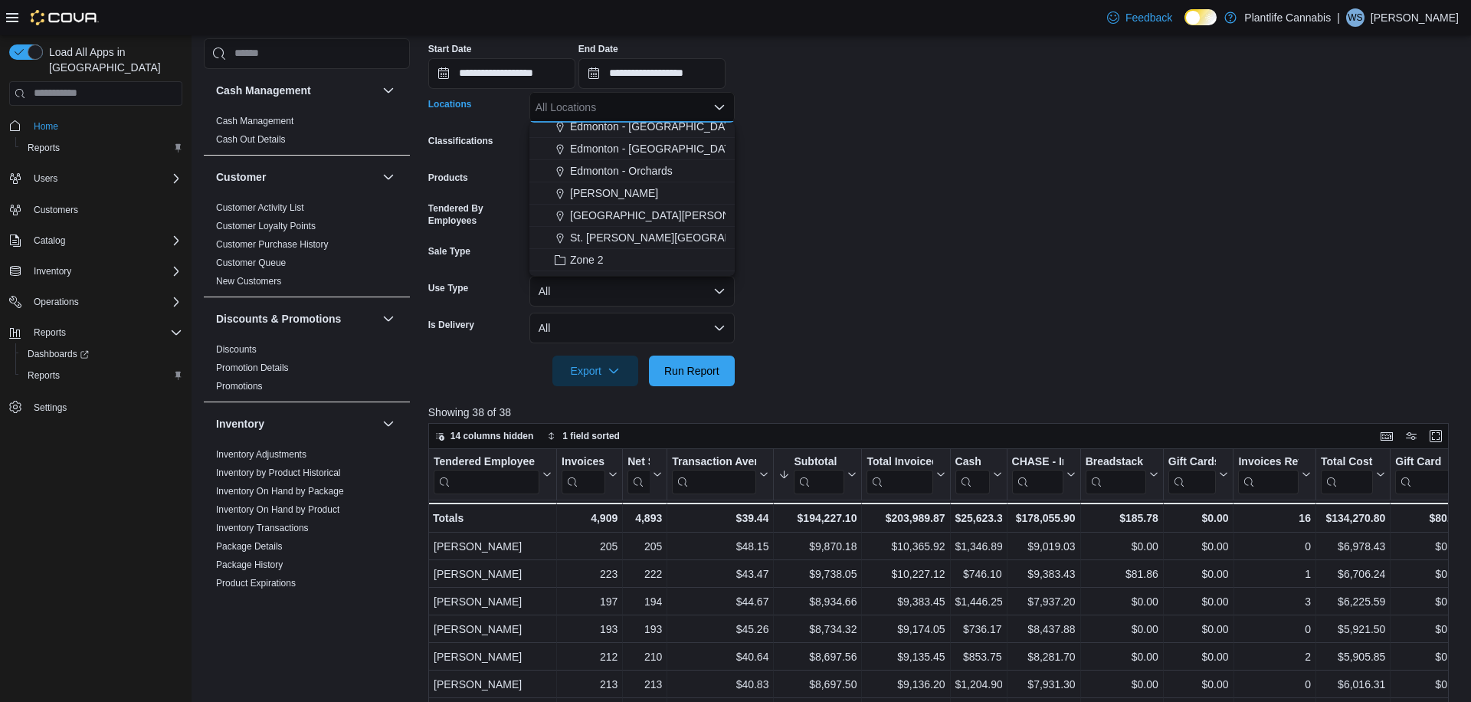
scroll to position [102, 0]
click at [604, 253] on span "Zone 2" at bounding box center [587, 253] width 34 height 15
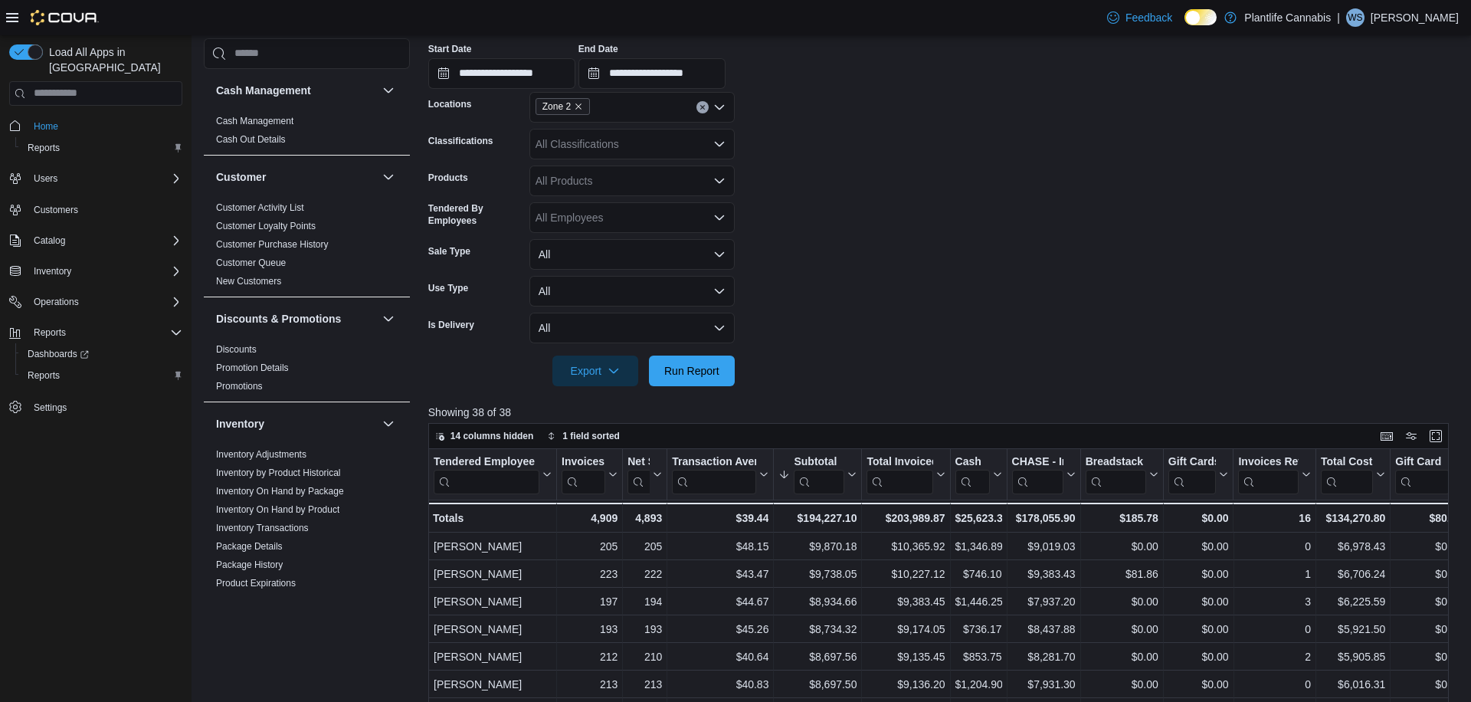
click at [858, 243] on form "**********" at bounding box center [943, 183] width 1030 height 408
click at [672, 372] on span "Run Report" at bounding box center [691, 369] width 55 height 15
click at [583, 107] on icon "Remove Zone 2 from selection in this group" at bounding box center [578, 106] width 9 height 9
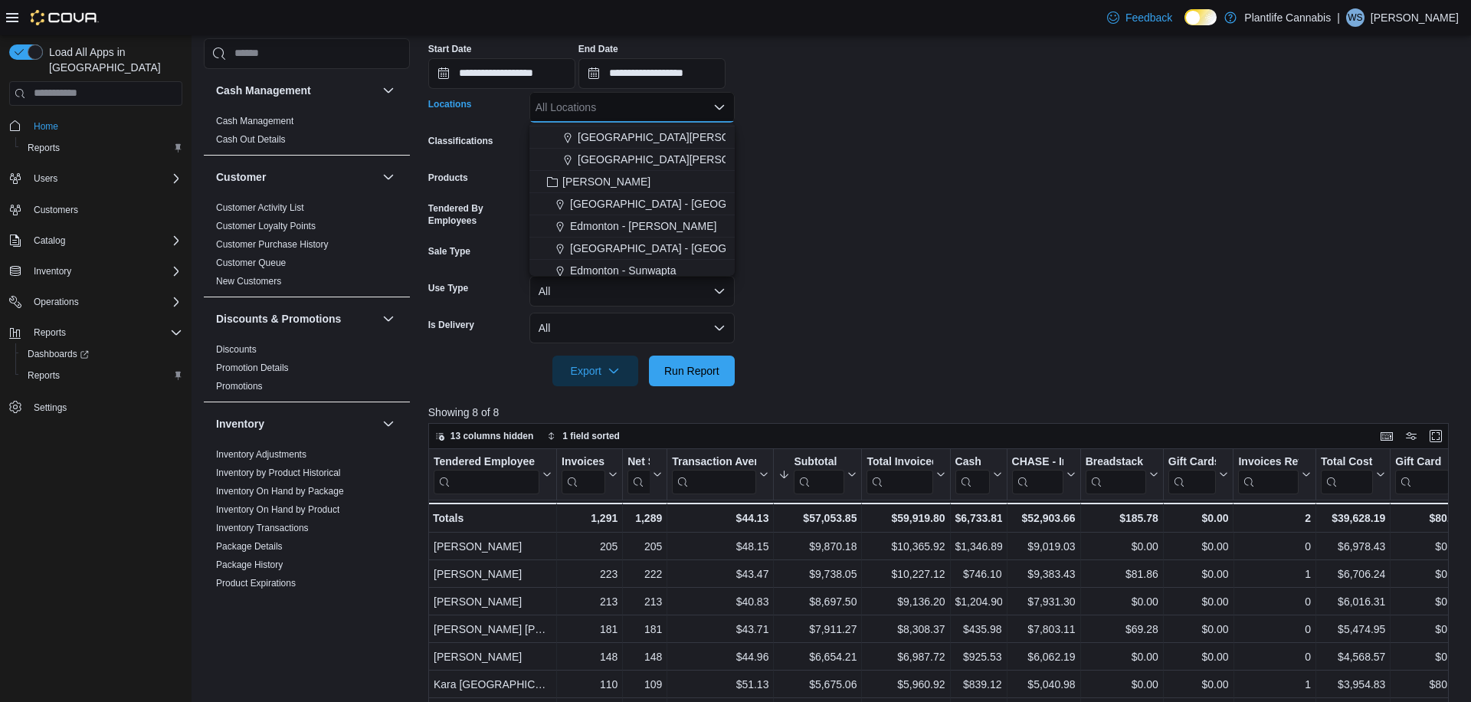
scroll to position [244, 0]
click at [564, 176] on span "[PERSON_NAME]" at bounding box center [606, 178] width 88 height 15
click at [695, 380] on span "Run Report" at bounding box center [691, 370] width 67 height 31
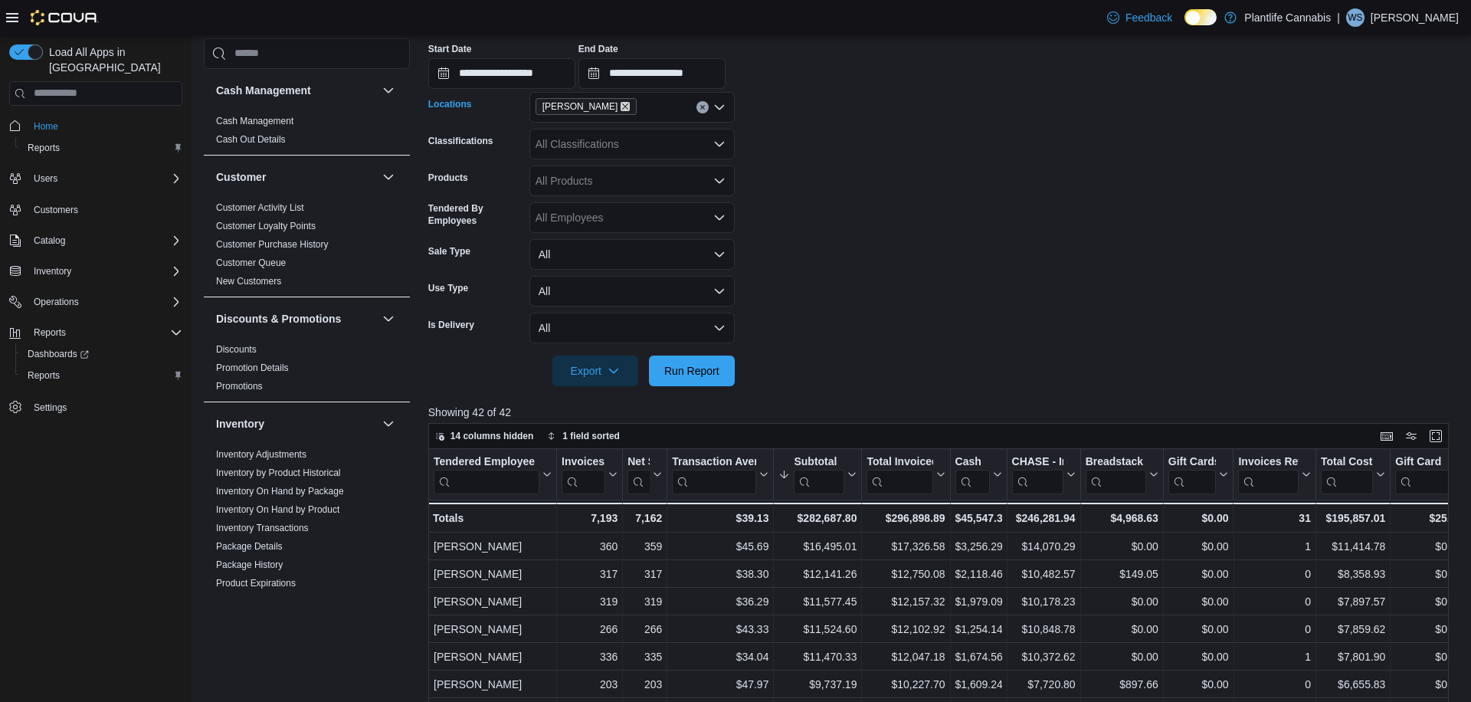
click at [621, 103] on icon "Remove Gaige from selection in this group" at bounding box center [625, 106] width 9 height 9
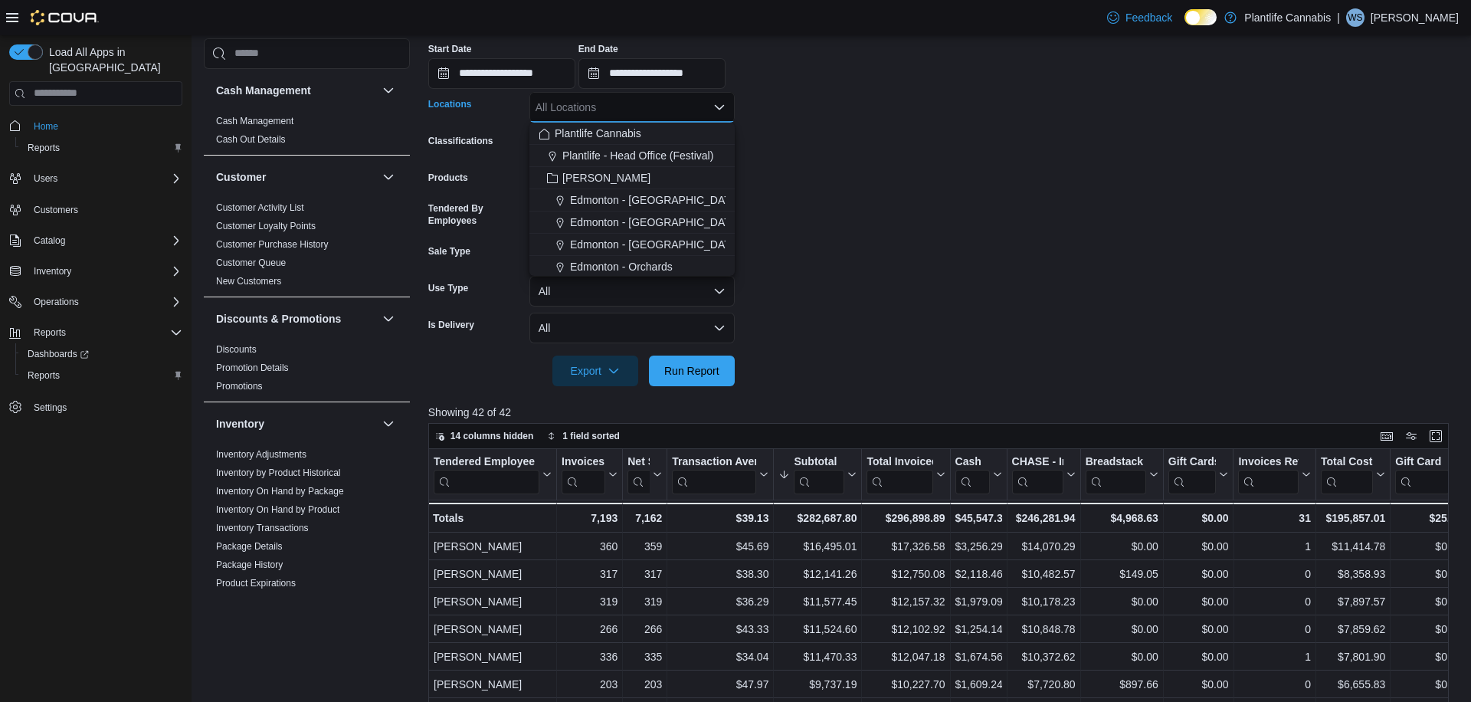
click at [614, 103] on div "All Locations" at bounding box center [631, 107] width 205 height 31
click at [628, 185] on span "[GEOGRAPHIC_DATA] - [GEOGRAPHIC_DATA]" at bounding box center [686, 179] width 233 height 15
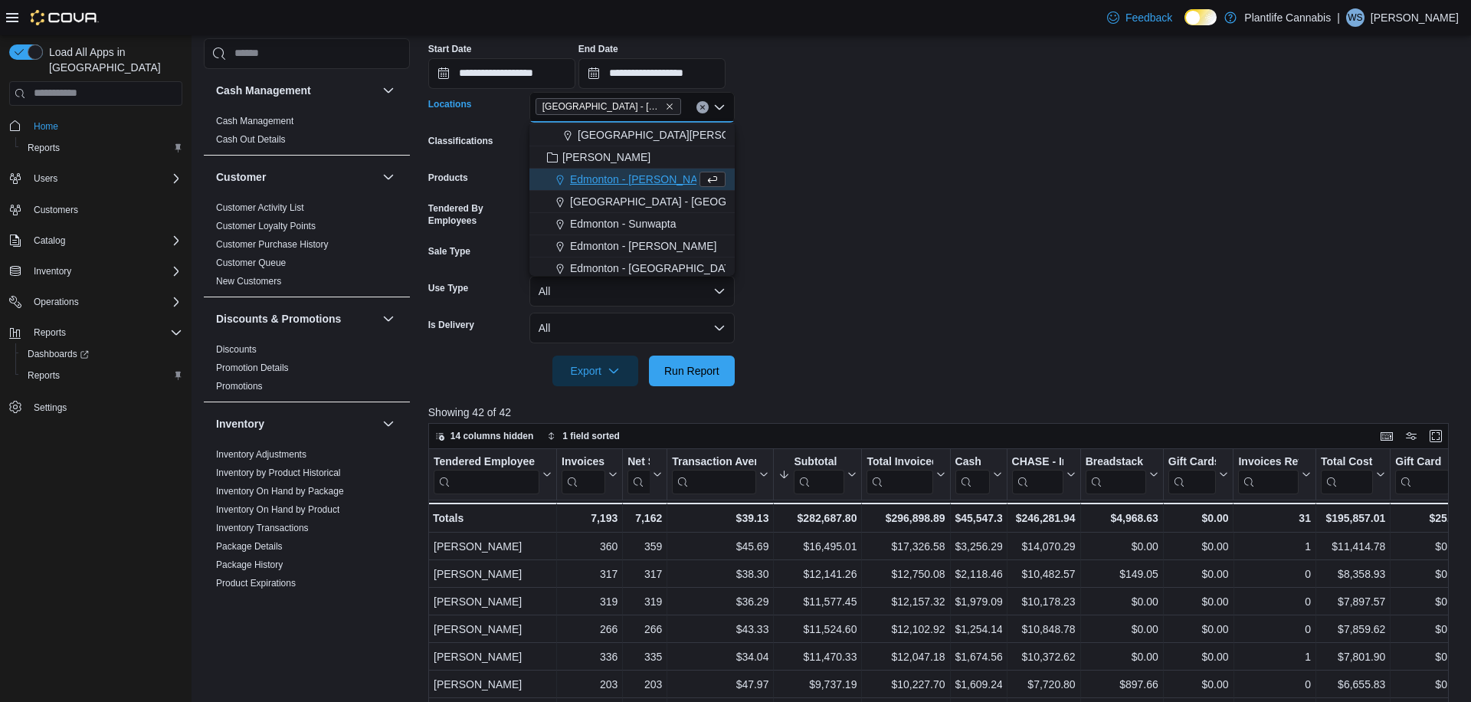
drag, startPoint x: 745, startPoint y: 222, endPoint x: 716, endPoint y: 336, distance: 117.8
click at [745, 223] on form "**********" at bounding box center [943, 183] width 1030 height 408
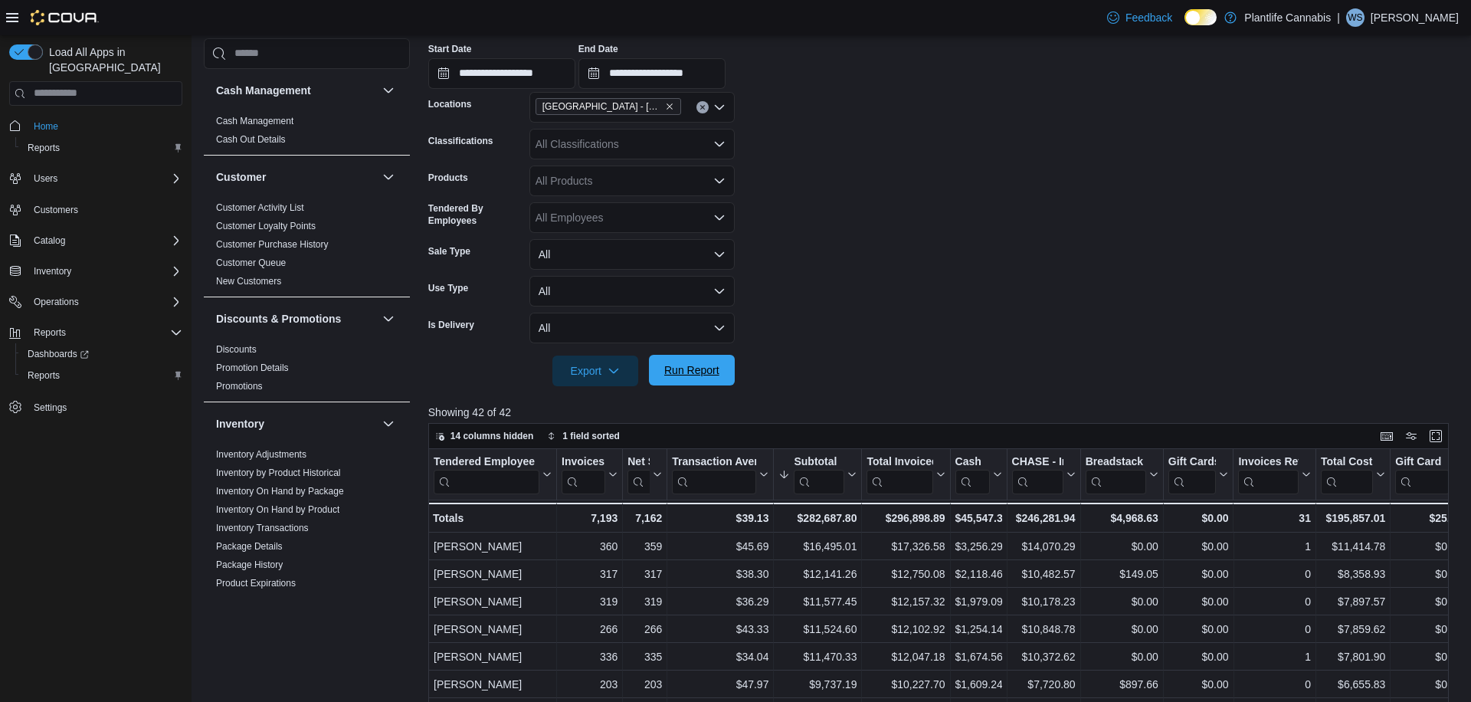
click at [685, 363] on span "Run Report" at bounding box center [691, 369] width 55 height 15
click at [704, 107] on icon "Clear input" at bounding box center [702, 107] width 6 height 6
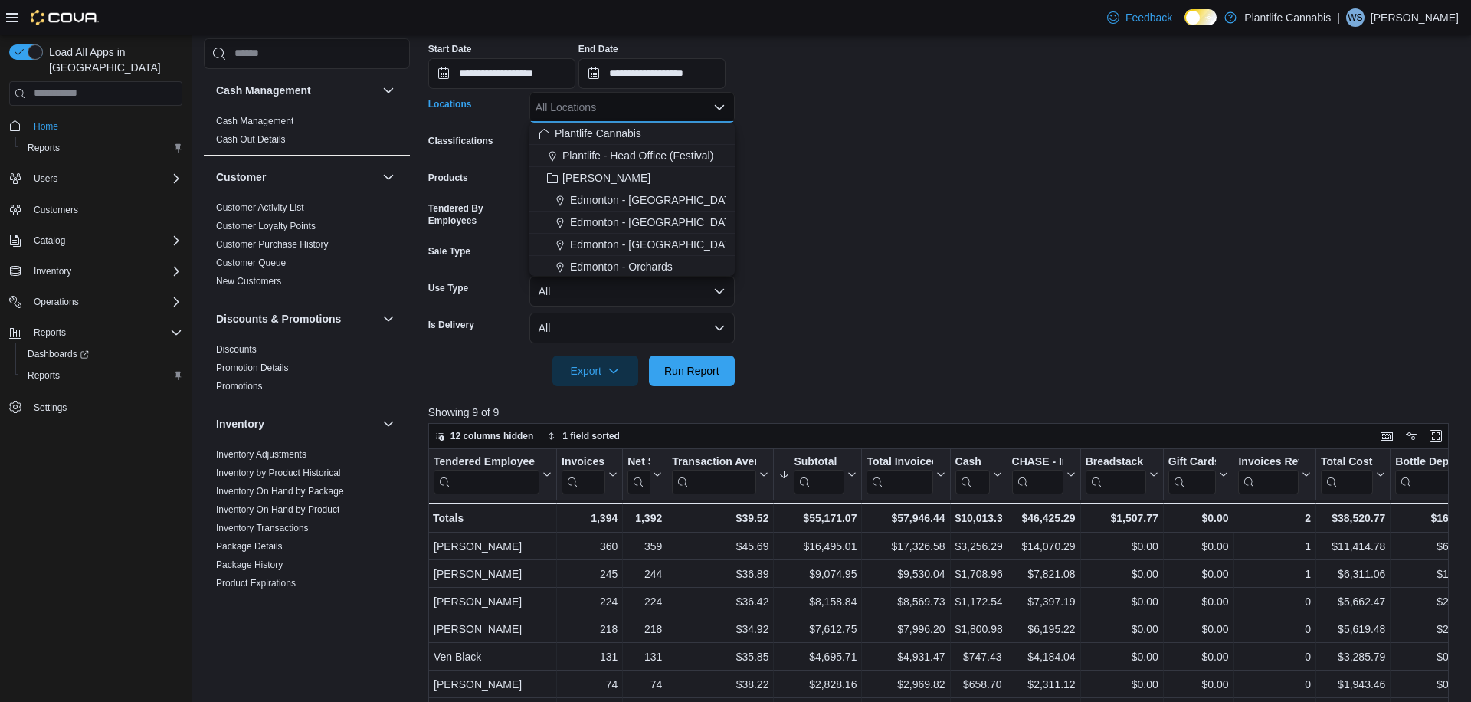
click at [842, 161] on form "**********" at bounding box center [943, 183] width 1030 height 408
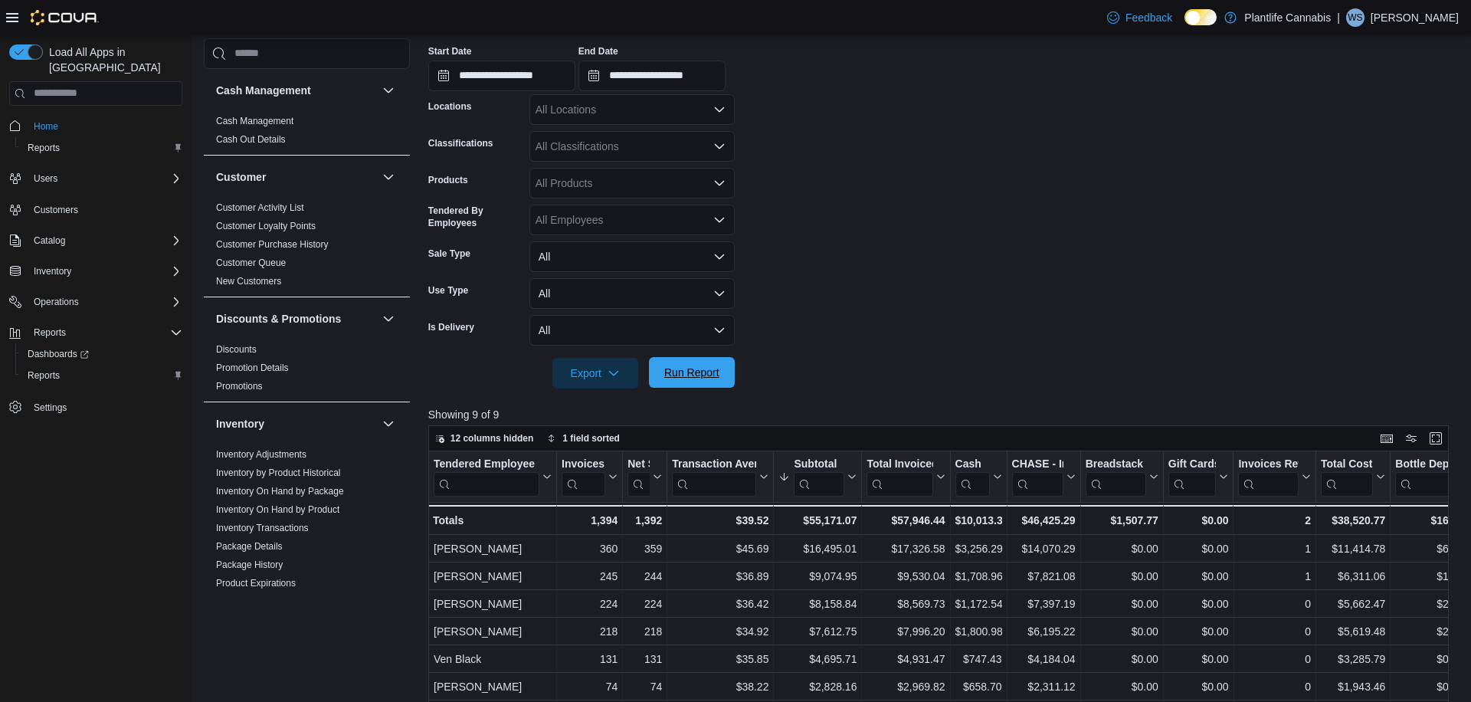
click at [697, 367] on span "Run Report" at bounding box center [691, 372] width 55 height 15
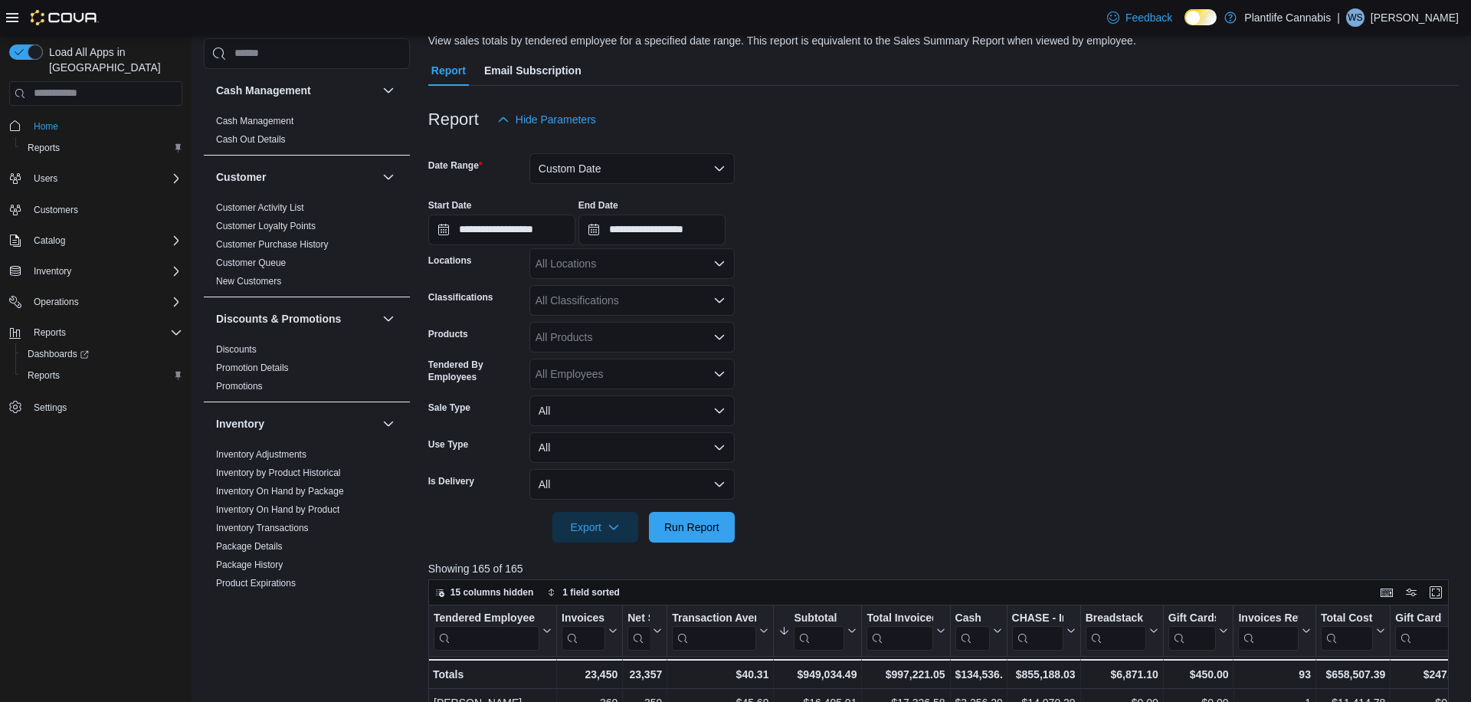
scroll to position [123, 0]
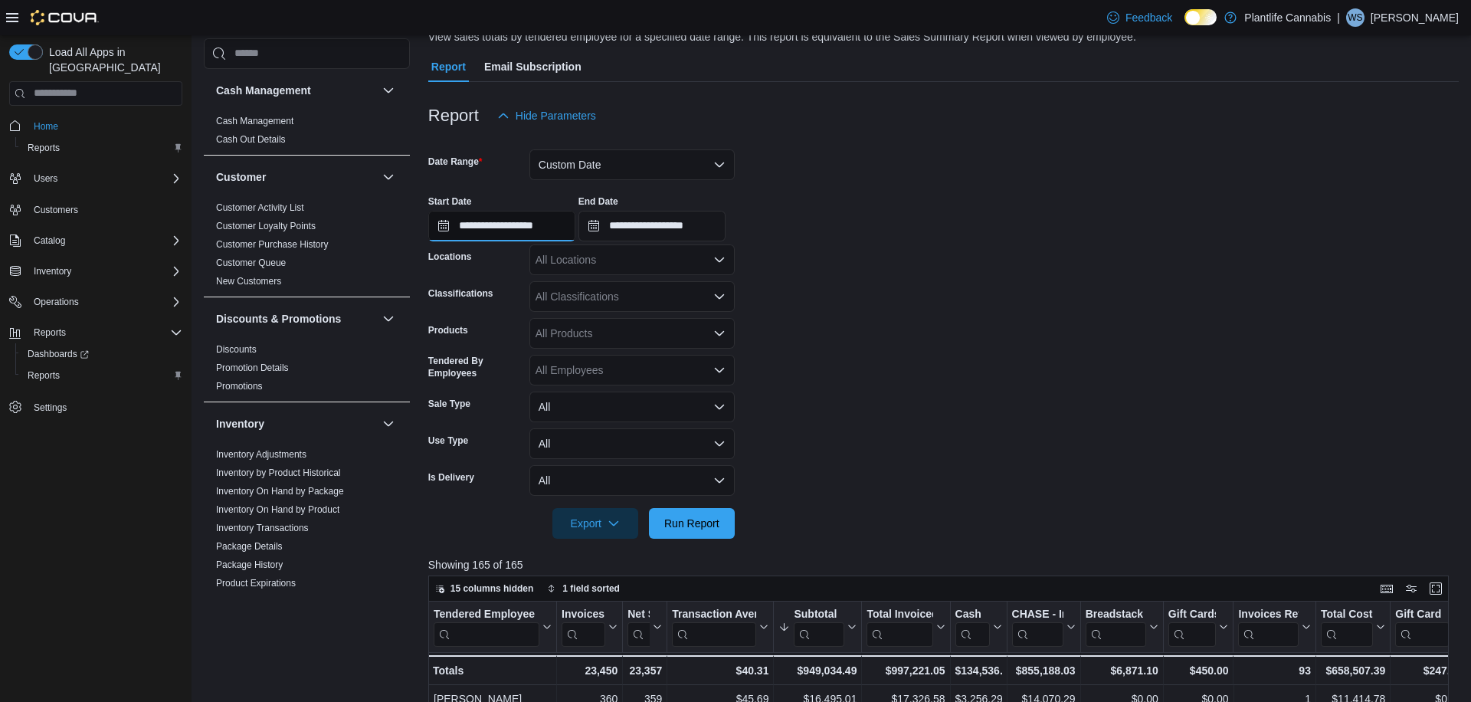
click at [486, 228] on input "**********" at bounding box center [501, 226] width 147 height 31
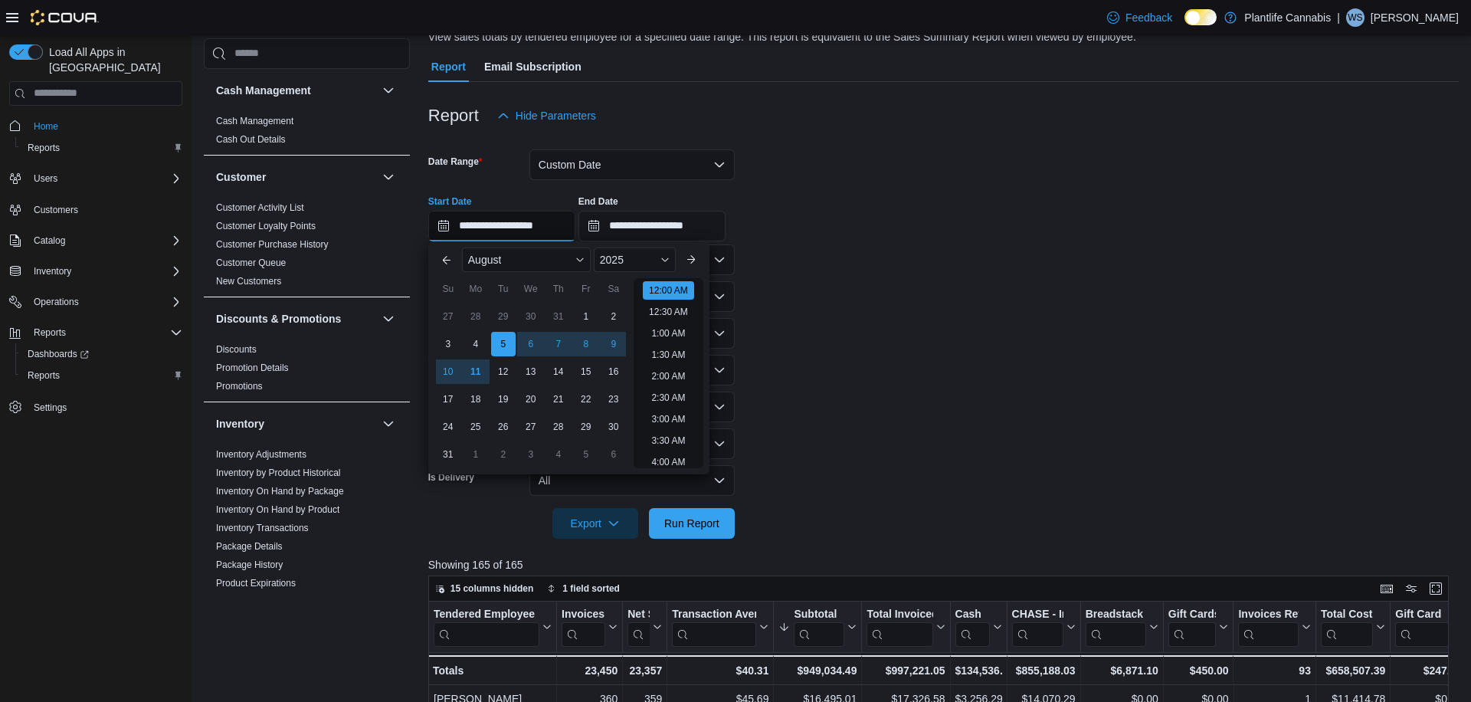
scroll to position [48, 0]
click at [443, 258] on button "Previous Month" at bounding box center [446, 259] width 25 height 25
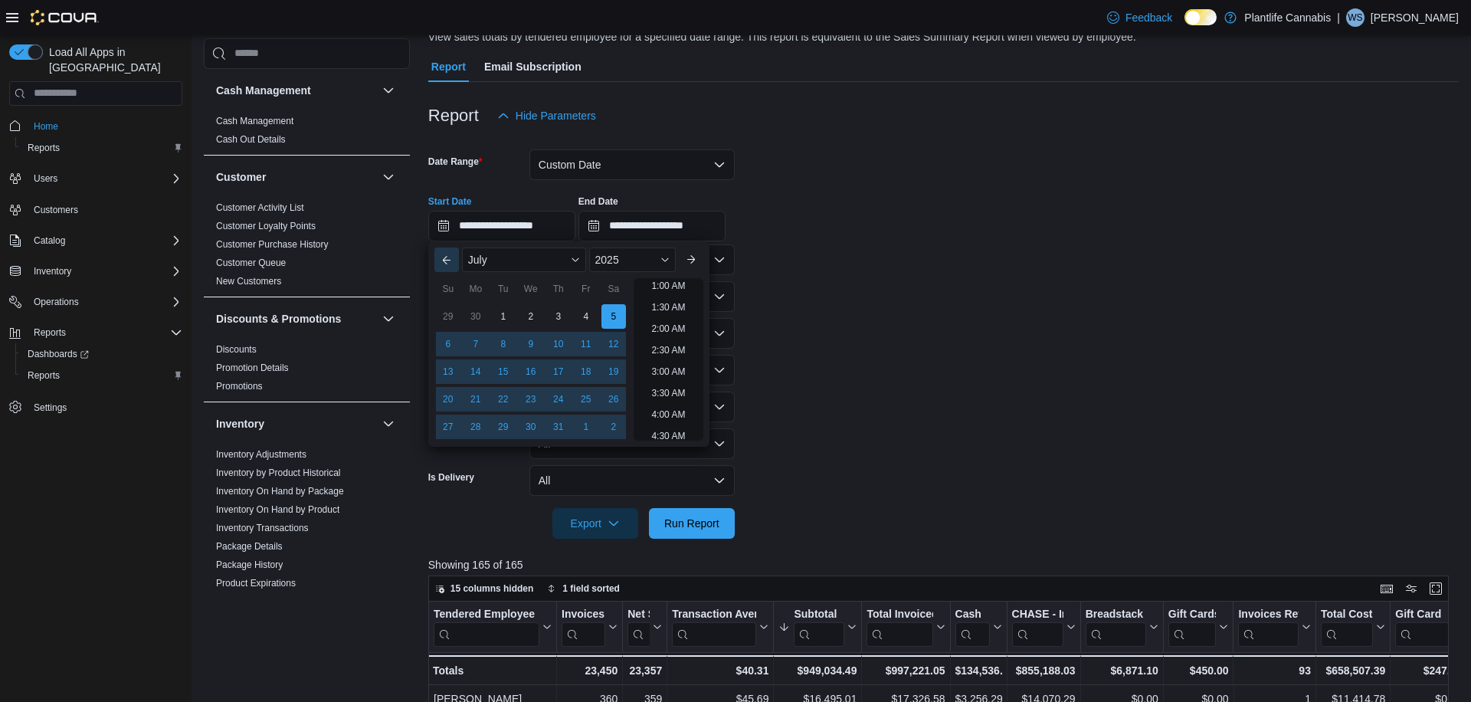
scroll to position [3, 0]
click at [443, 258] on button "Previous Month" at bounding box center [446, 259] width 25 height 25
click at [512, 317] on div "3" at bounding box center [503, 316] width 27 height 27
type input "**********"
click at [975, 337] on form "**********" at bounding box center [943, 335] width 1030 height 408
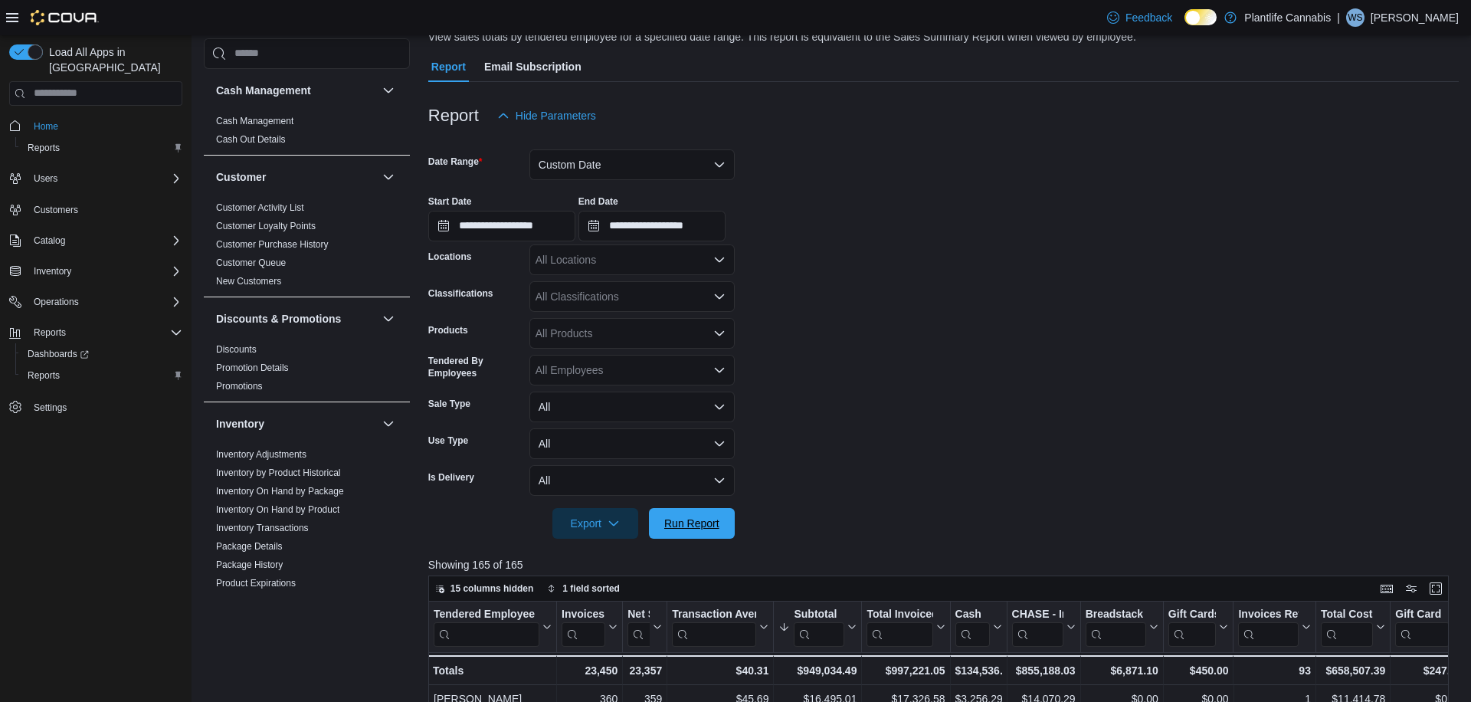
drag, startPoint x: 710, startPoint y: 523, endPoint x: 831, endPoint y: 485, distance: 127.0
click at [710, 523] on span "Run Report" at bounding box center [691, 523] width 55 height 15
